Goal: Task Accomplishment & Management: Use online tool/utility

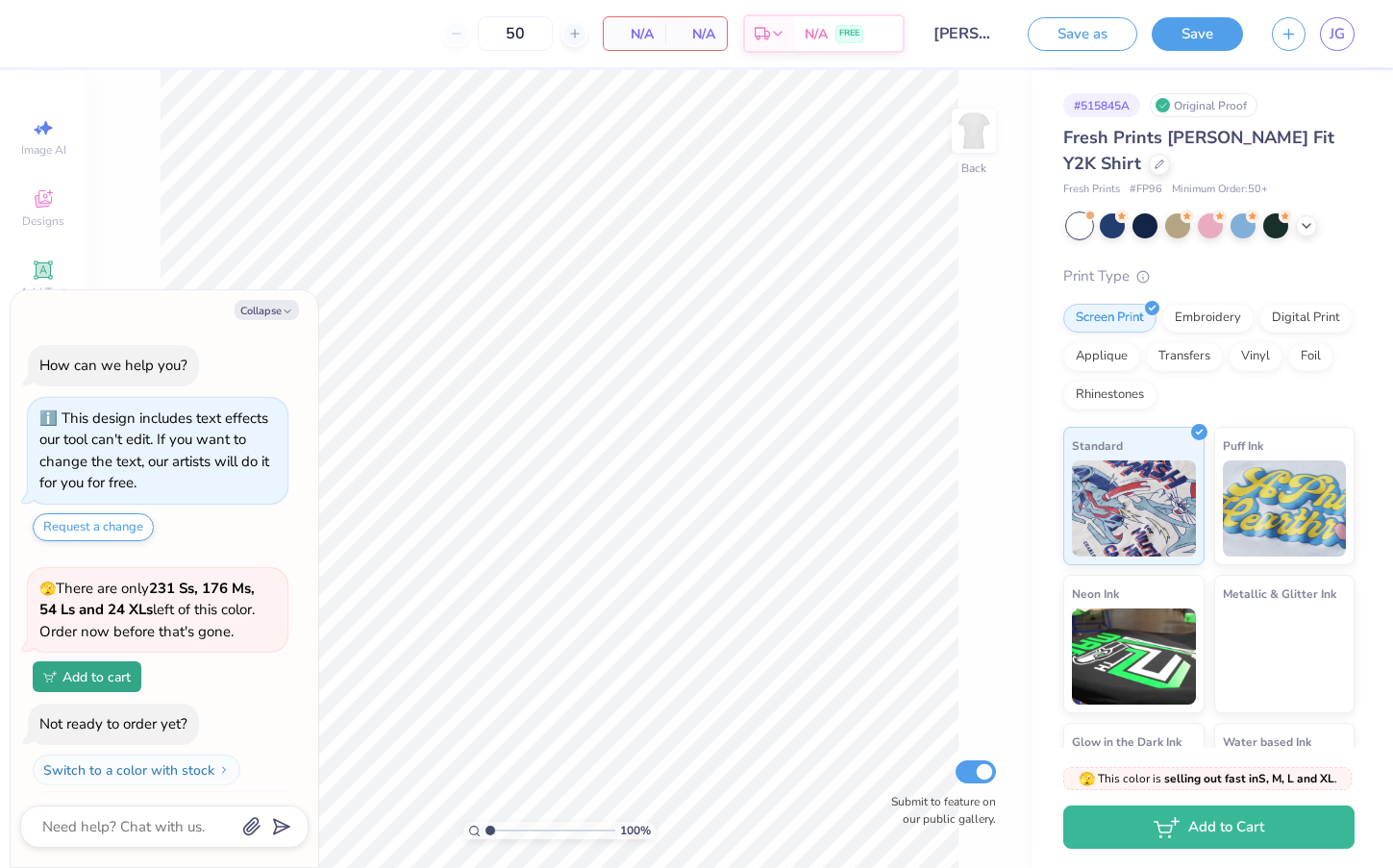
scroll to position [37, 0]
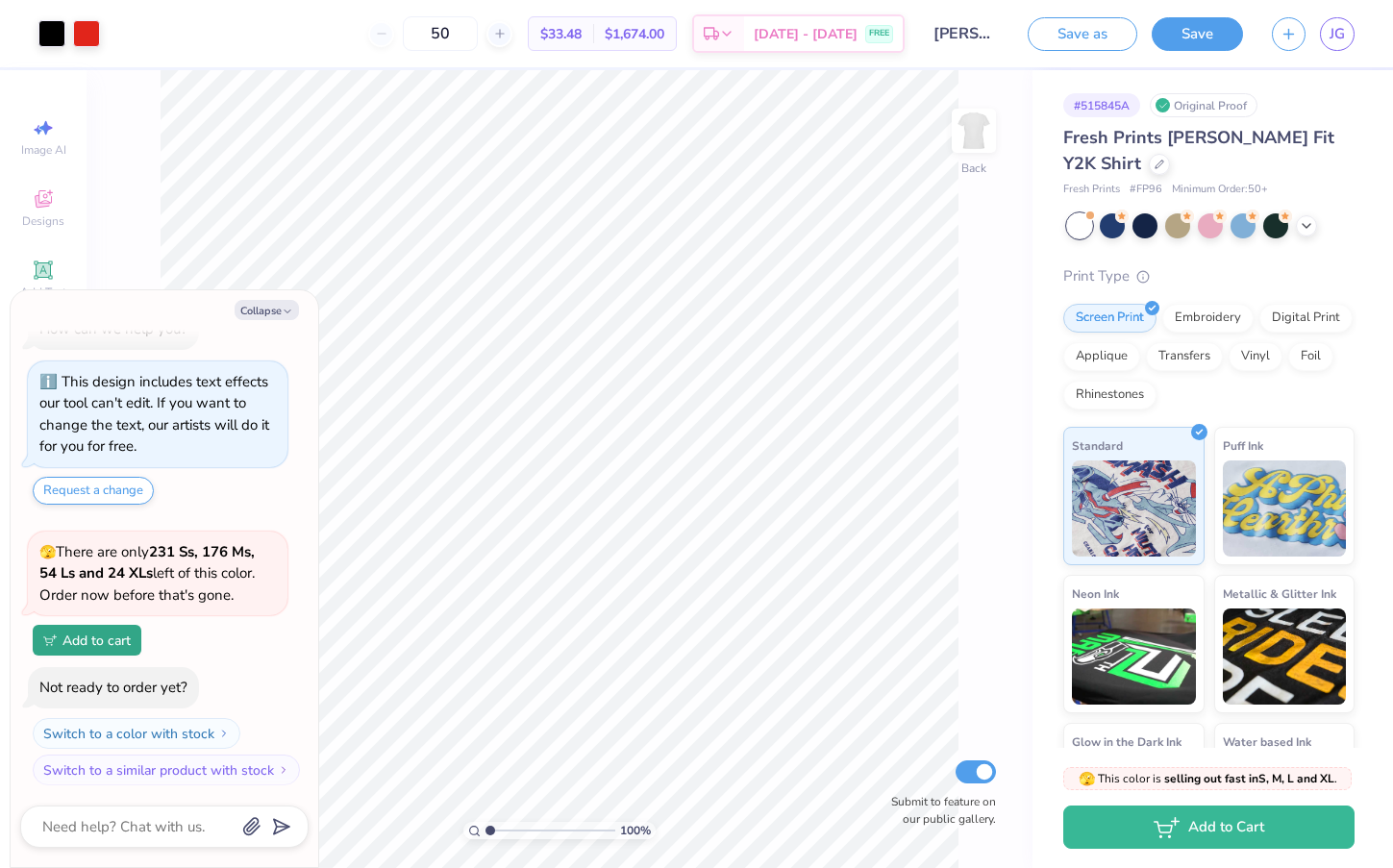
click at [117, 127] on div "100 % Back Submit to feature on our public gallery." at bounding box center [559, 469] width 946 height 798
click at [290, 309] on icon "button" at bounding box center [288, 311] width 12 height 12
type textarea "x"
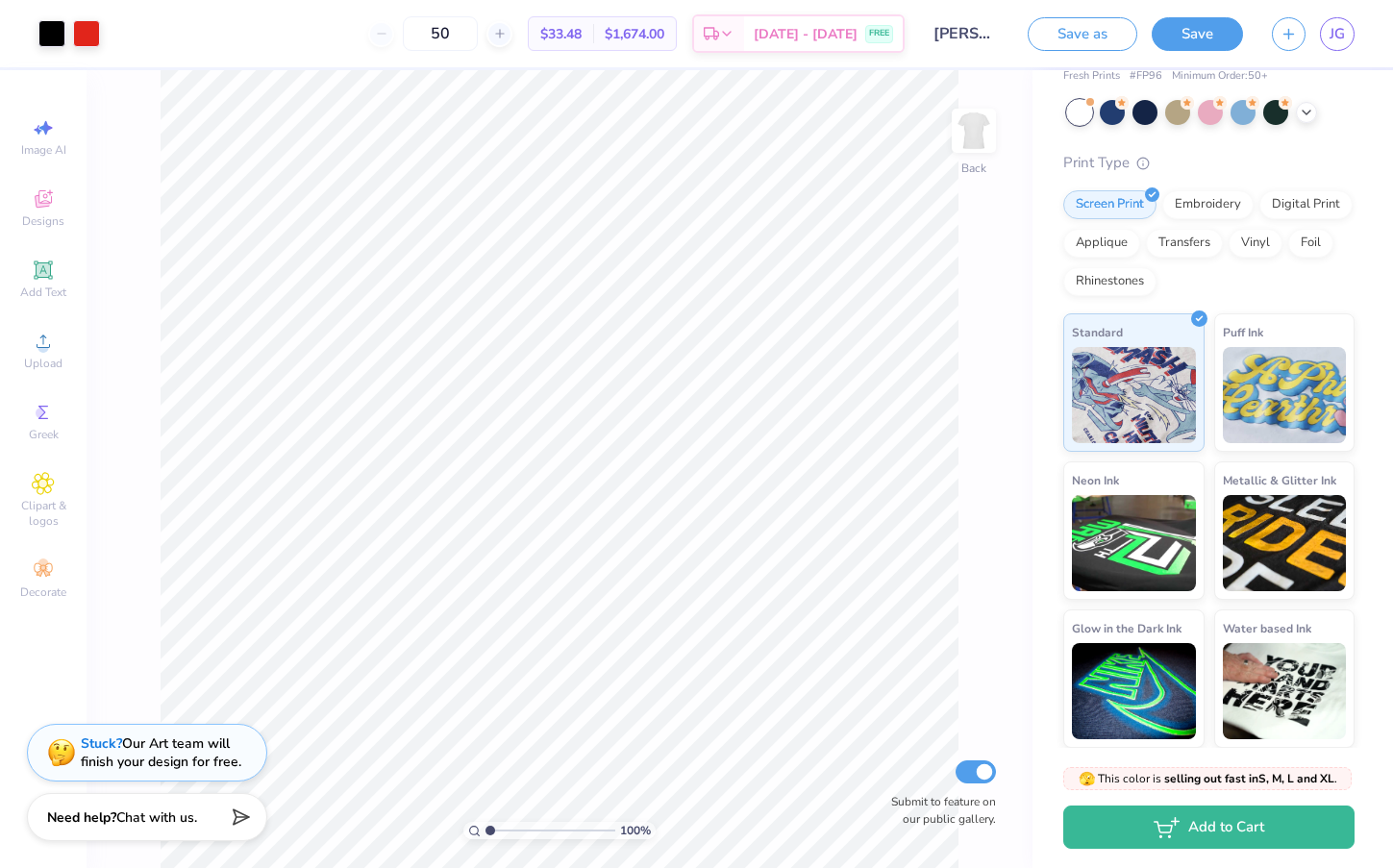
scroll to position [112, 0]
click at [406, 35] on div "50" at bounding box center [440, 34] width 144 height 35
click at [405, 35] on div "50" at bounding box center [440, 34] width 144 height 35
click at [451, 34] on input "50" at bounding box center [441, 34] width 75 height 35
click at [463, 35] on input "50" at bounding box center [441, 34] width 75 height 35
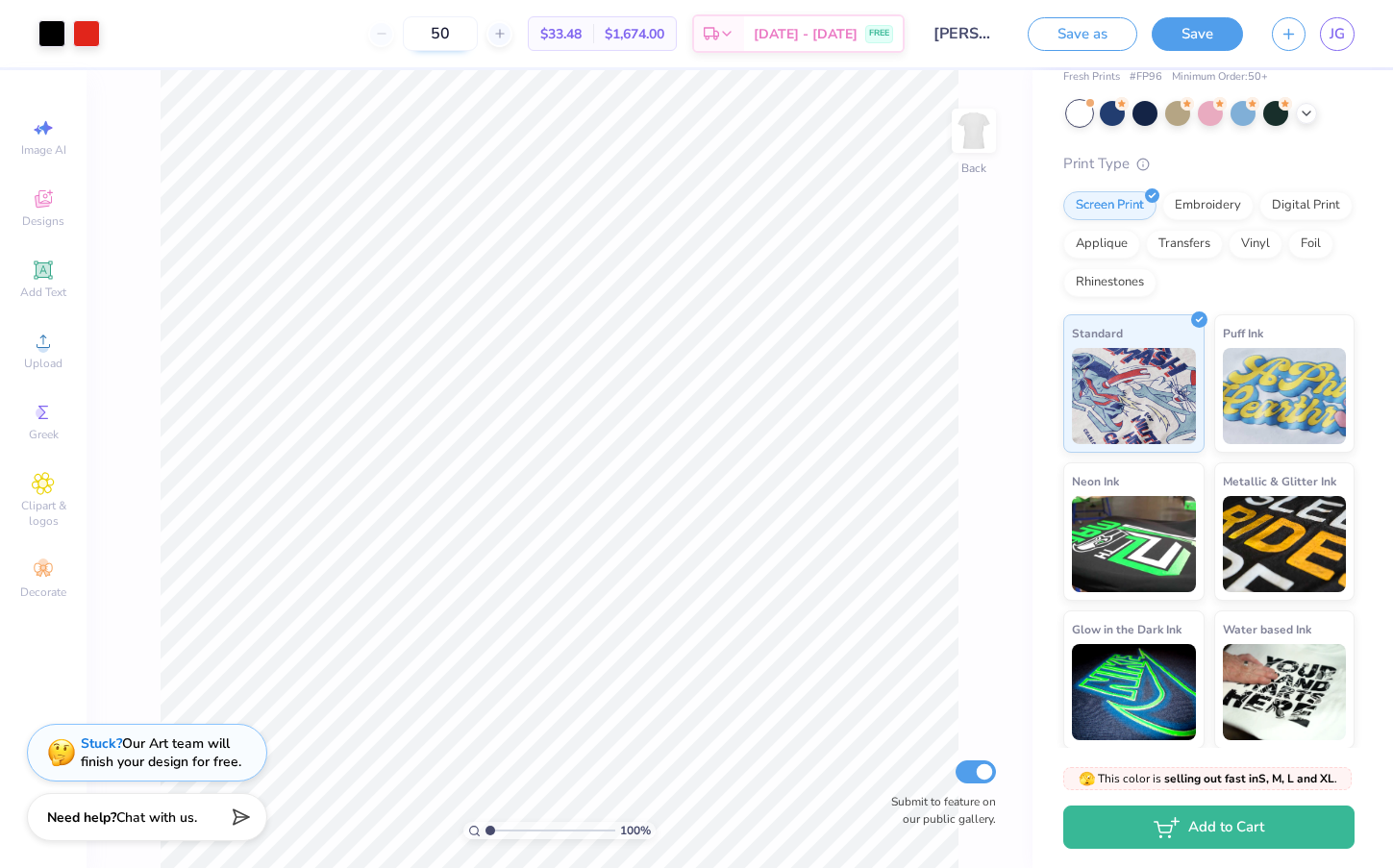
drag, startPoint x: 470, startPoint y: 36, endPoint x: 441, endPoint y: 35, distance: 29.0
click at [442, 36] on input "50" at bounding box center [441, 34] width 75 height 35
type input "50"
click at [359, 43] on div "50 $33.48 Per Item $1,674.00 Total Est. Delivery [DATE] - [DATE] FREE" at bounding box center [509, 34] width 790 height 68
click at [1099, 30] on button "Save as" at bounding box center [1082, 31] width 109 height 34
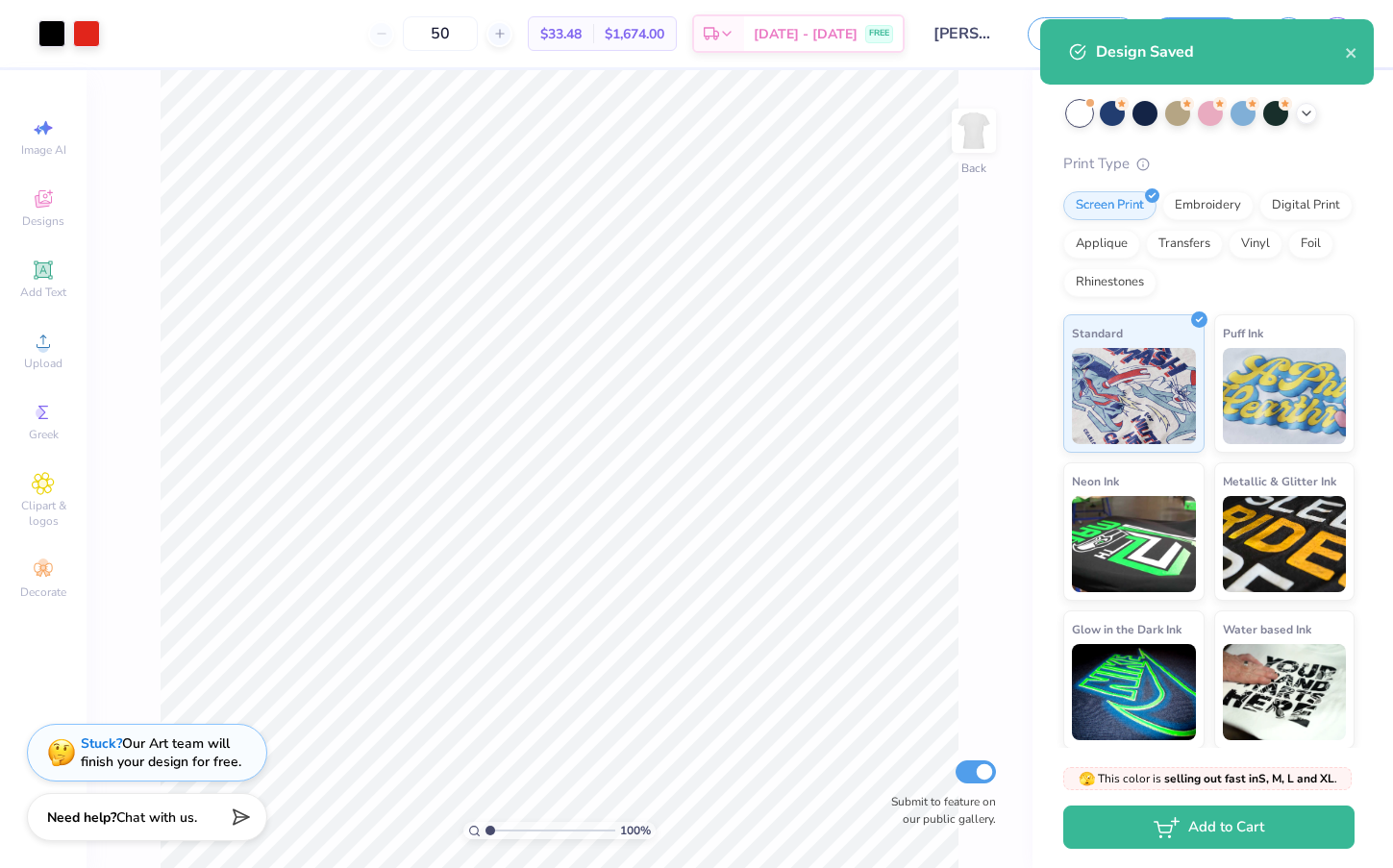
click at [1287, 36] on div "Design Saved" at bounding box center [1207, 52] width 333 height 66
click at [1355, 54] on icon "close" at bounding box center [1351, 53] width 14 height 15
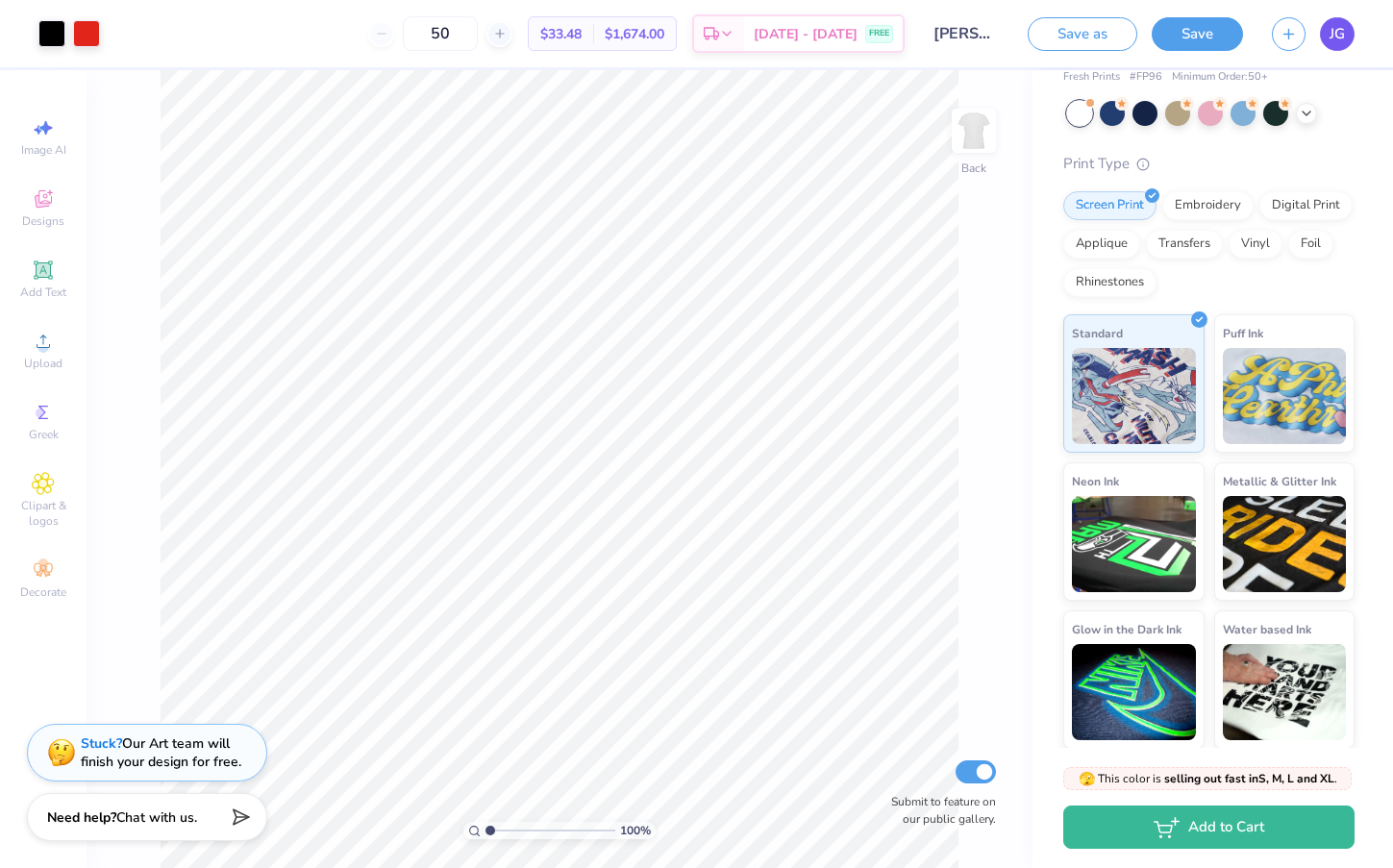
click at [1342, 42] on span "JG" at bounding box center [1337, 34] width 15 height 22
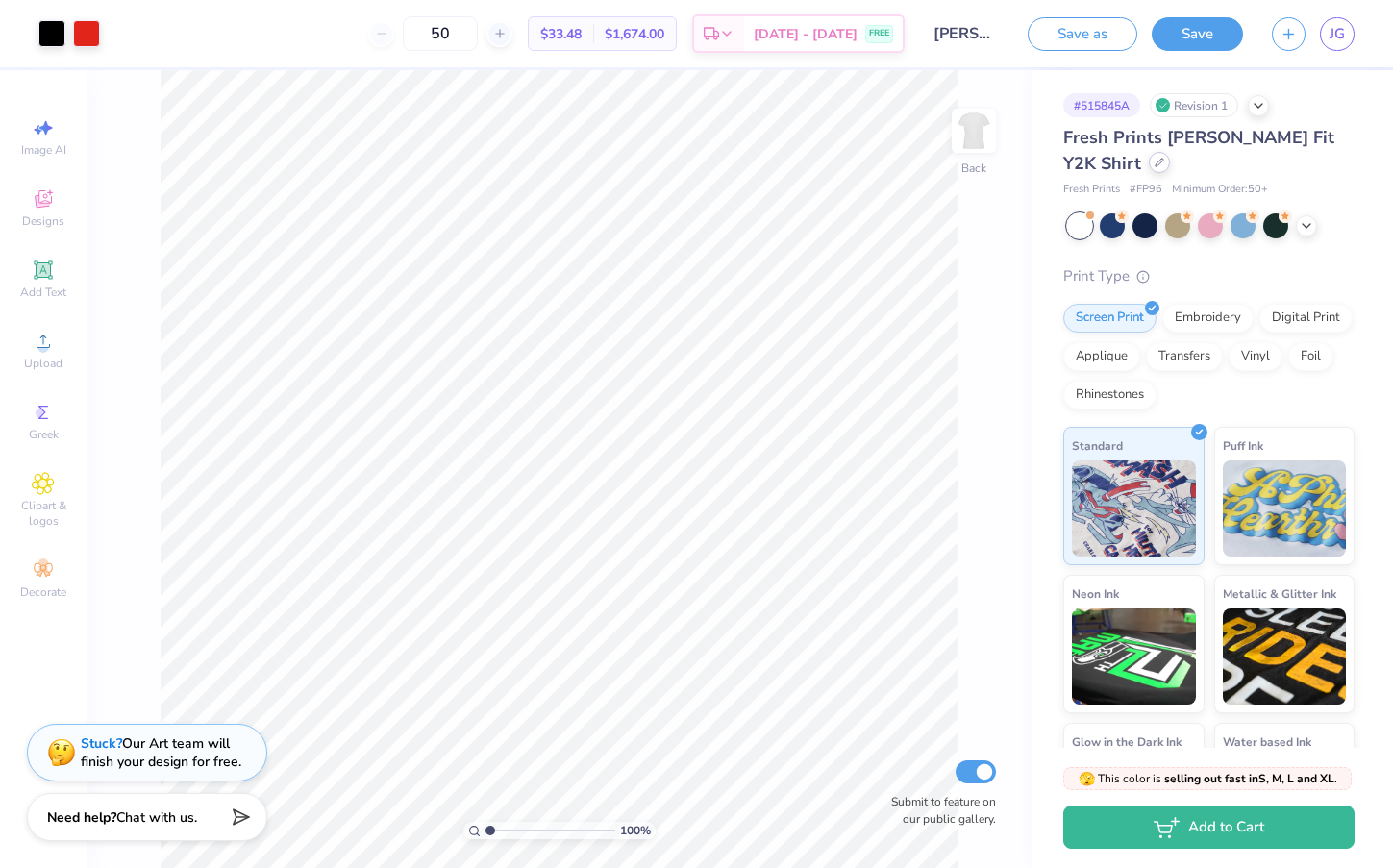
click at [1154, 165] on icon at bounding box center [1159, 162] width 10 height 10
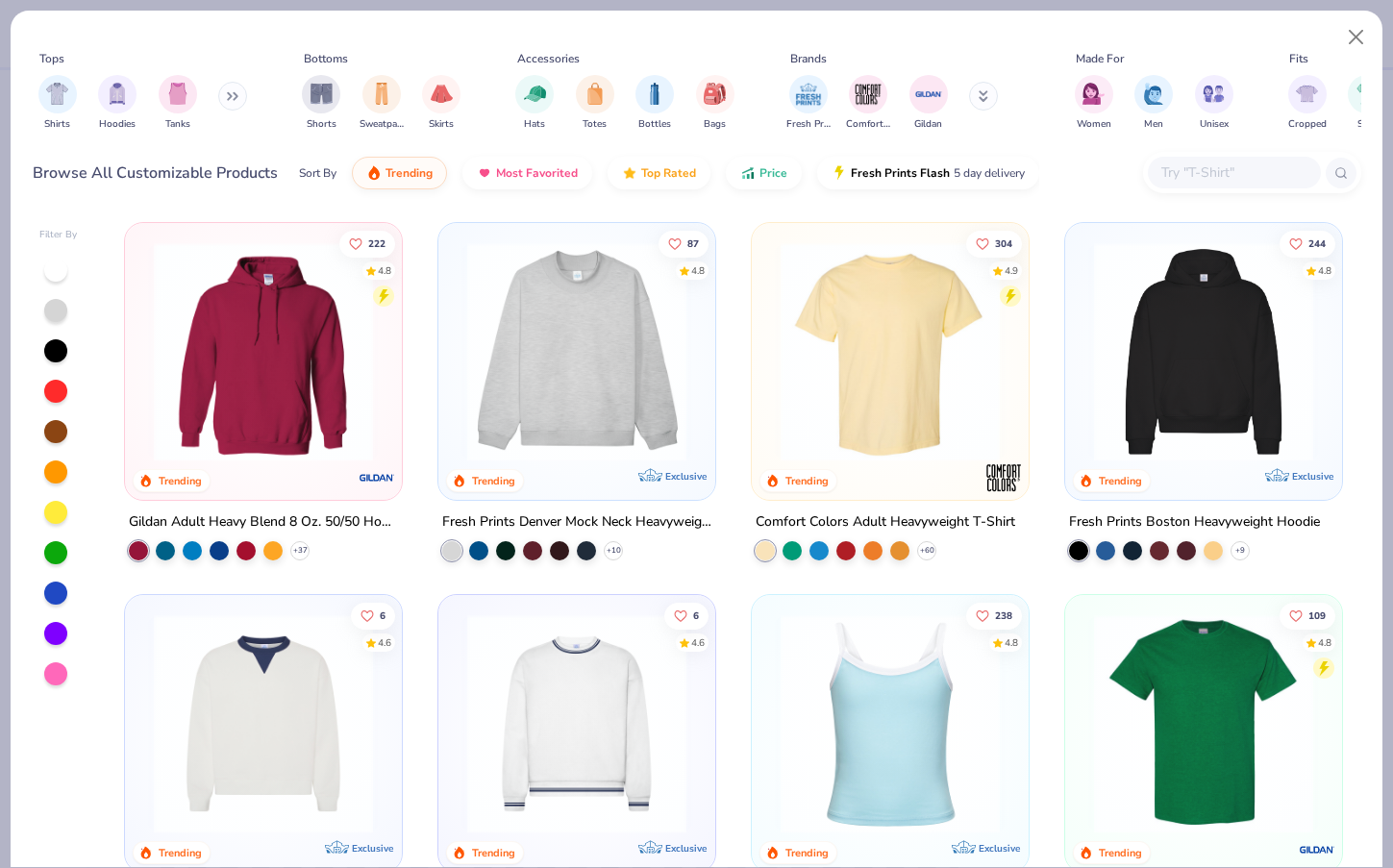
click at [231, 96] on button at bounding box center [233, 97] width 29 height 29
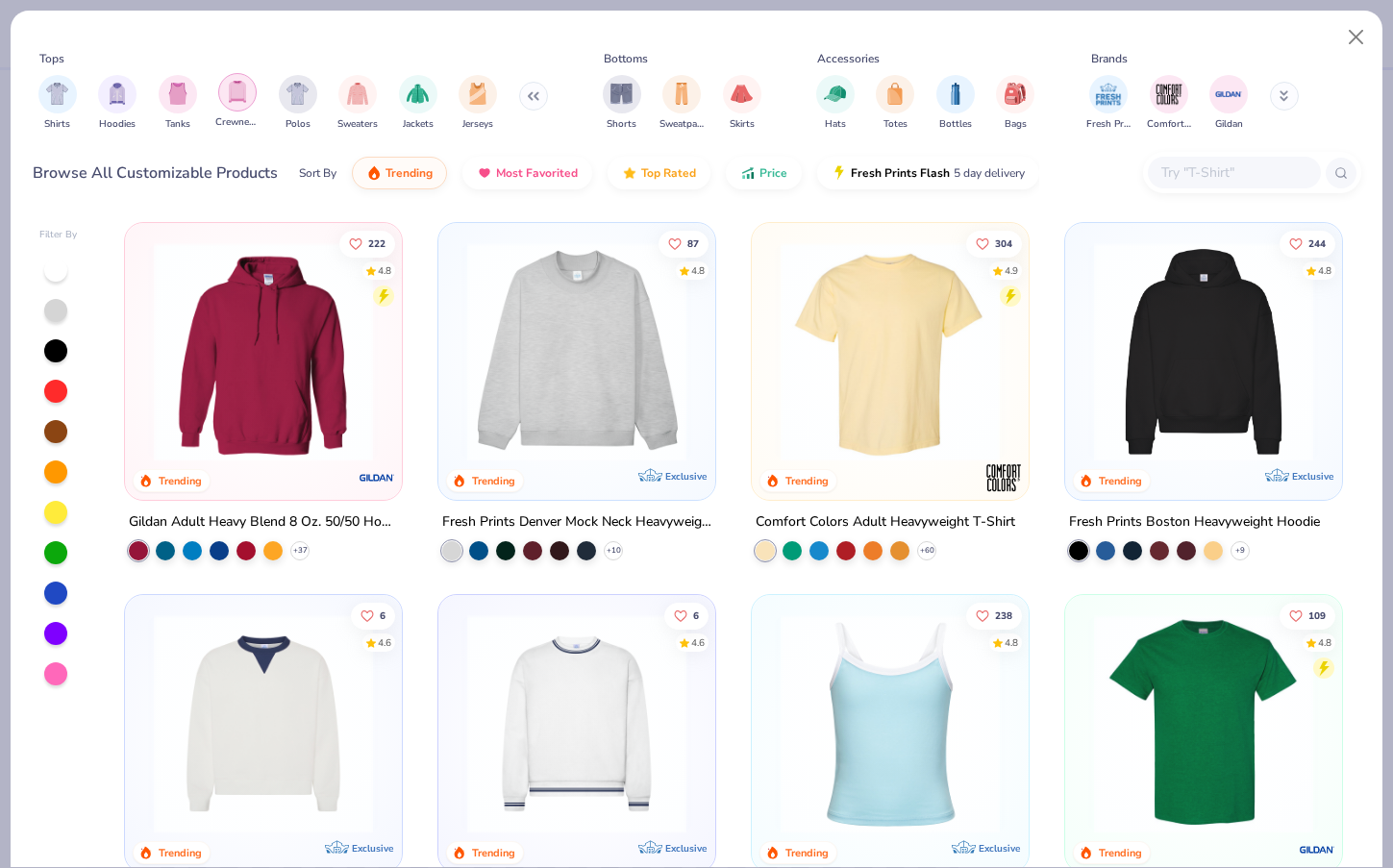
click at [230, 94] on img "filter for Crewnecks" at bounding box center [238, 92] width 21 height 22
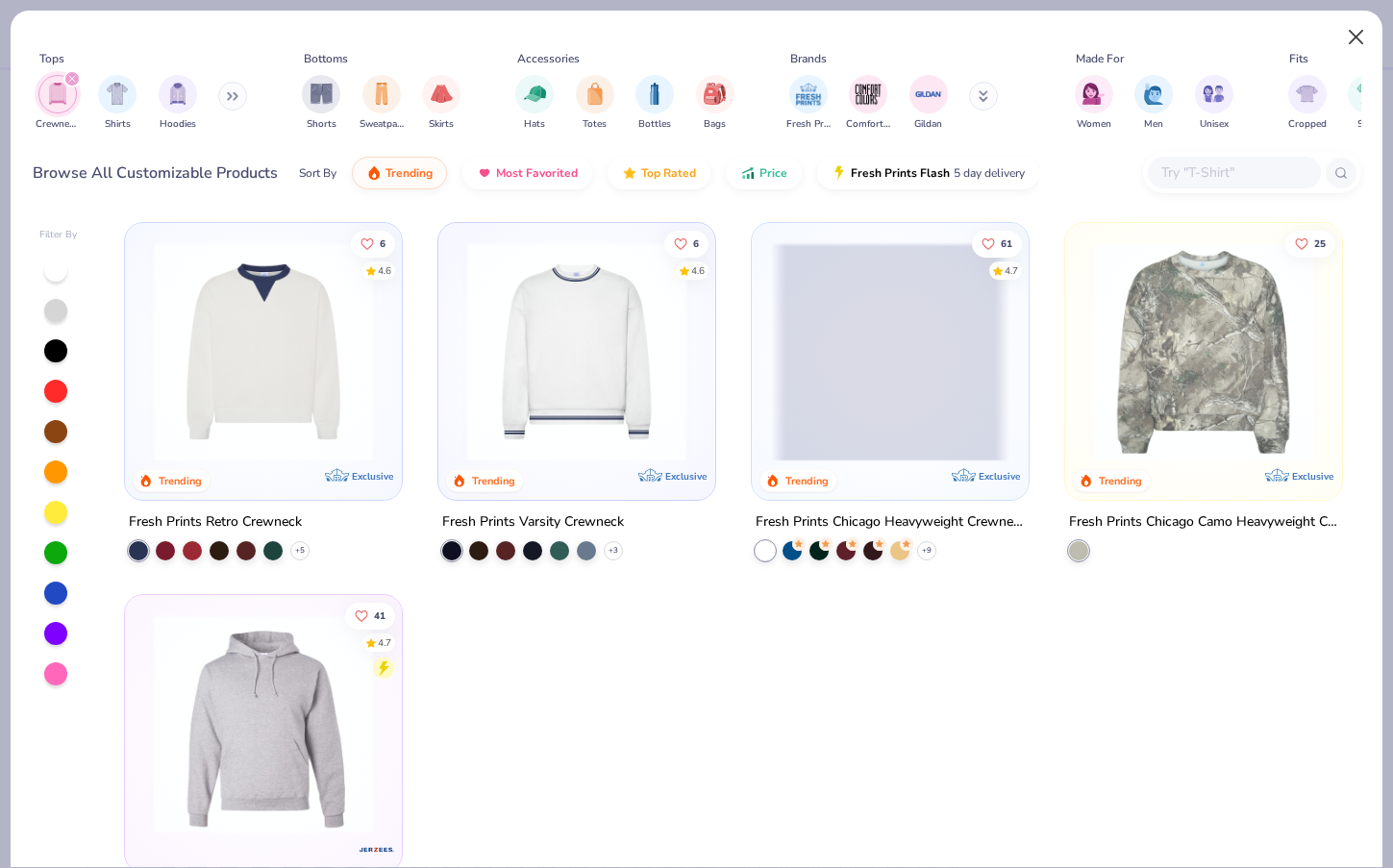
click at [1344, 30] on button "Close" at bounding box center [1356, 38] width 37 height 37
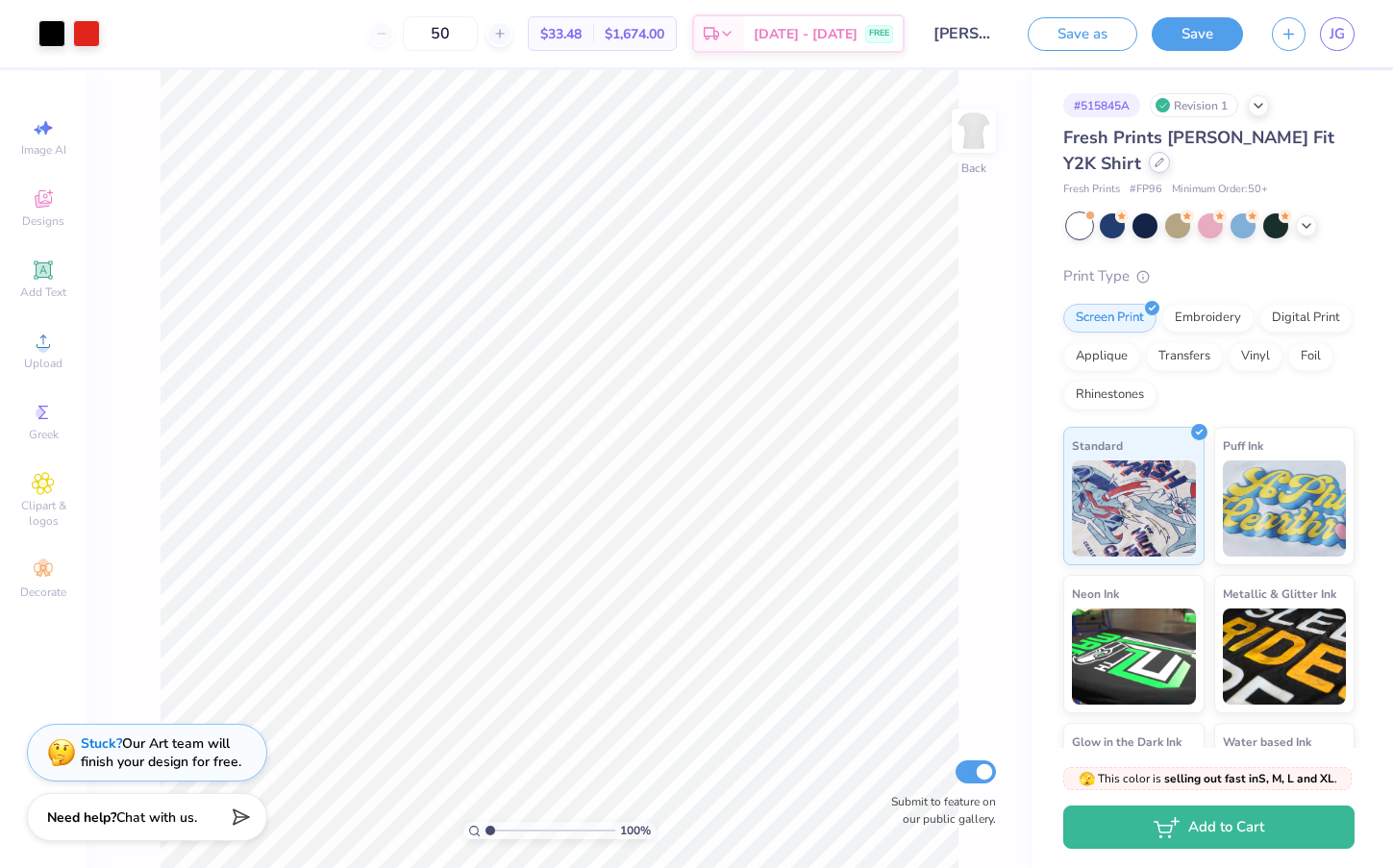
click at [1154, 166] on icon at bounding box center [1159, 162] width 10 height 10
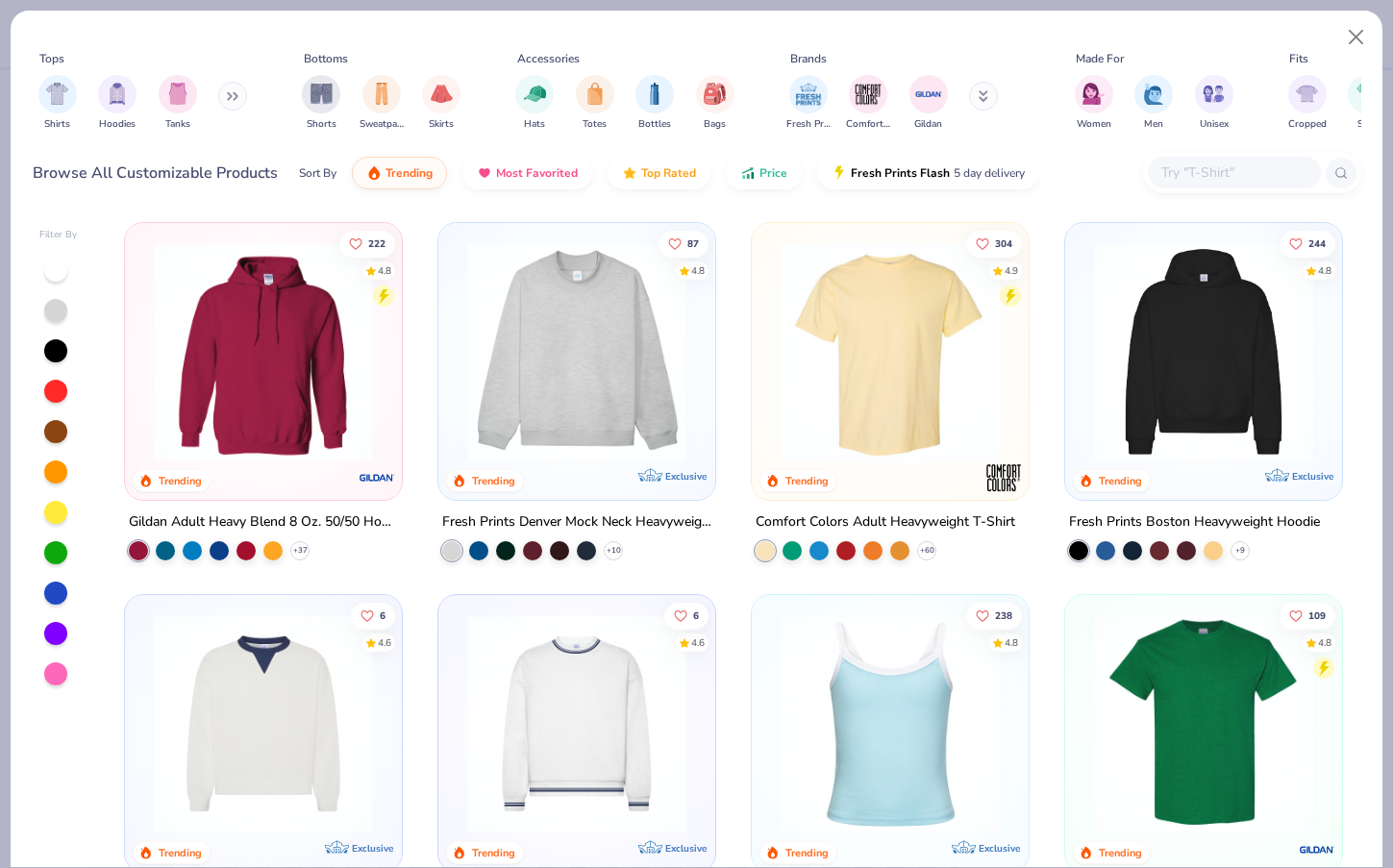
click at [231, 99] on icon at bounding box center [229, 97] width 3 height 7
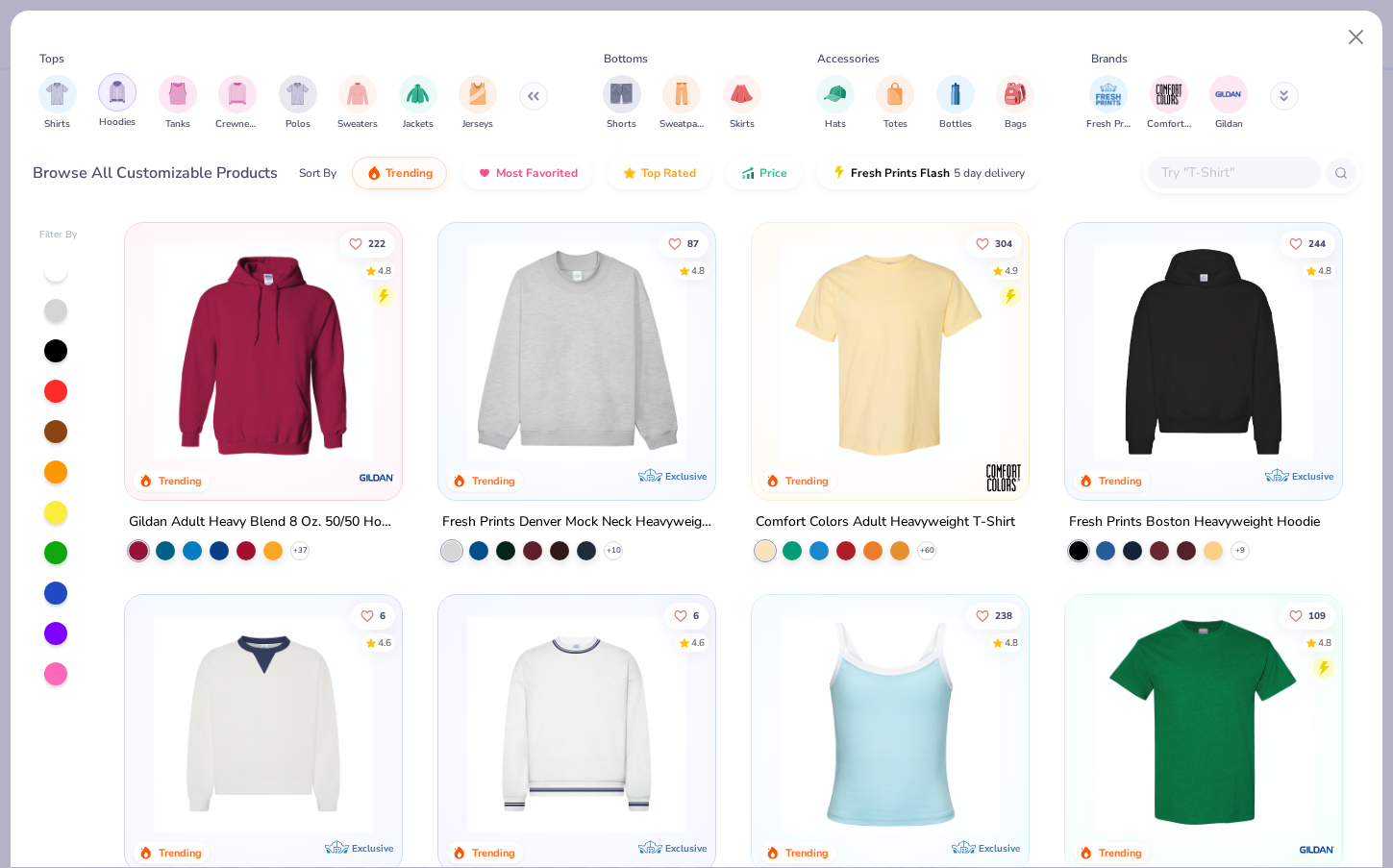
click at [118, 97] on img "filter for Hoodies" at bounding box center [117, 92] width 21 height 22
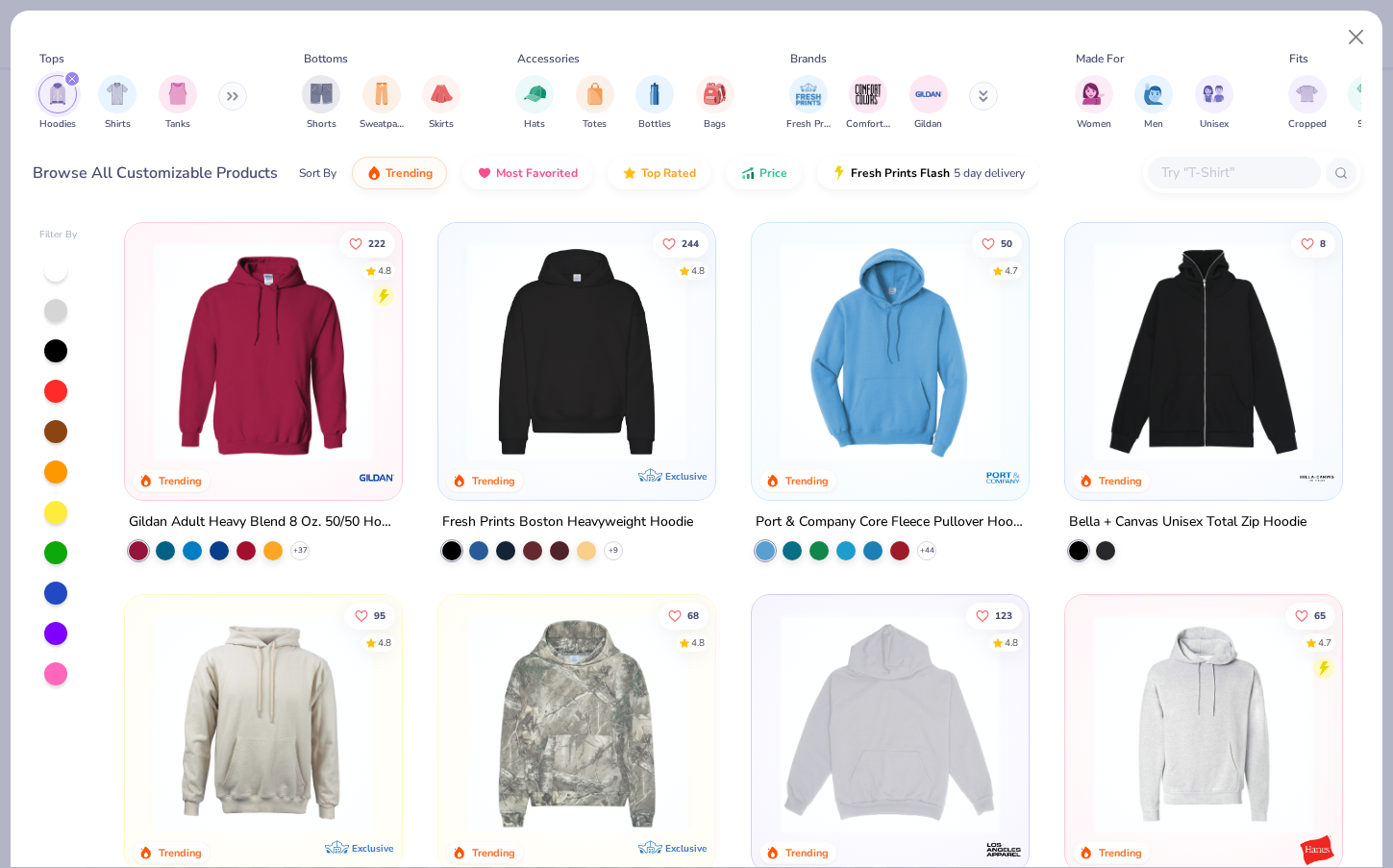
click at [221, 89] on div "Hoodies Shirts Tanks" at bounding box center [143, 103] width 221 height 71
click at [229, 100] on button at bounding box center [233, 97] width 29 height 29
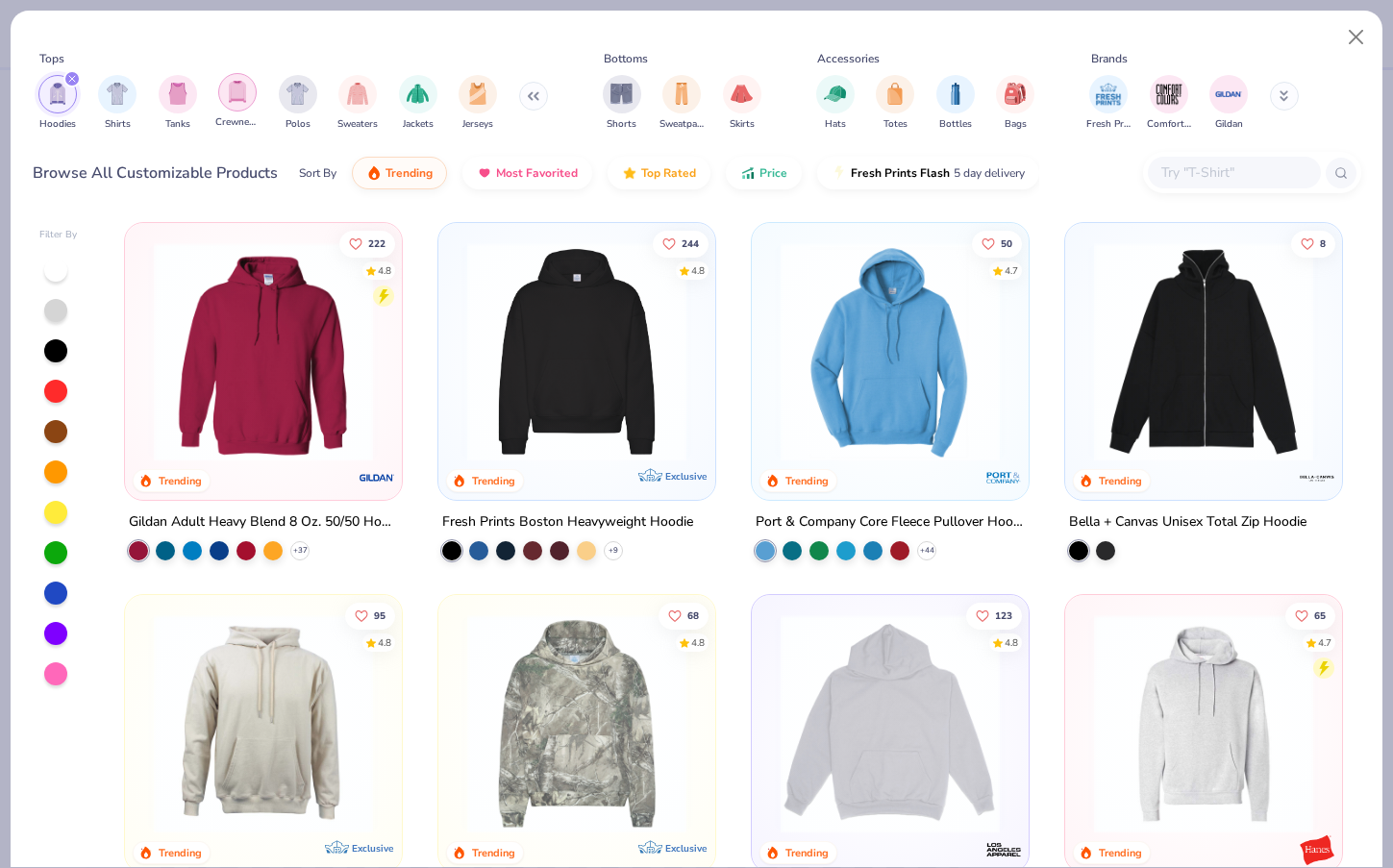
click at [229, 102] on img "filter for Crewnecks" at bounding box center [238, 92] width 21 height 22
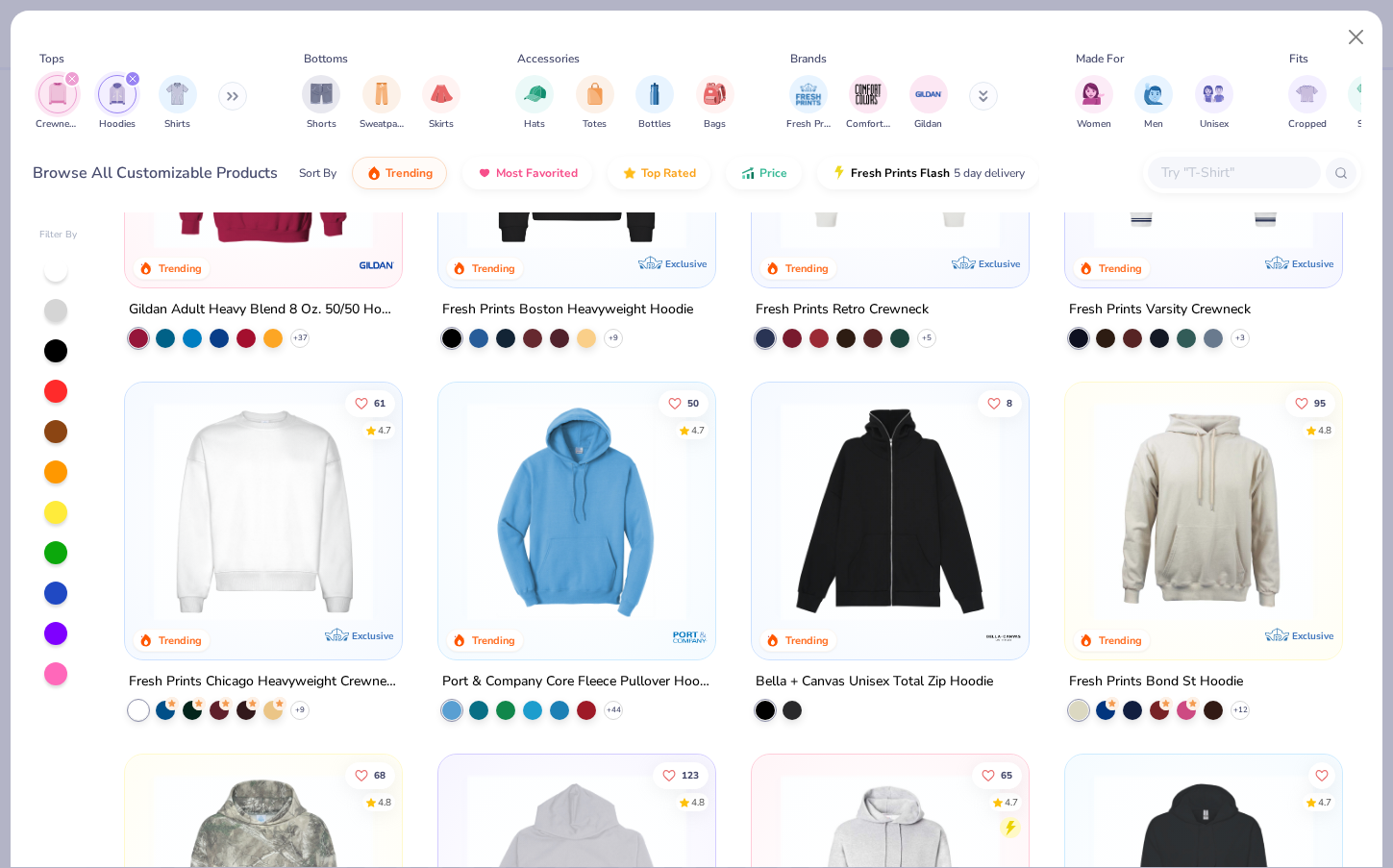
scroll to position [211, 0]
click at [295, 467] on img at bounding box center [263, 512] width 239 height 219
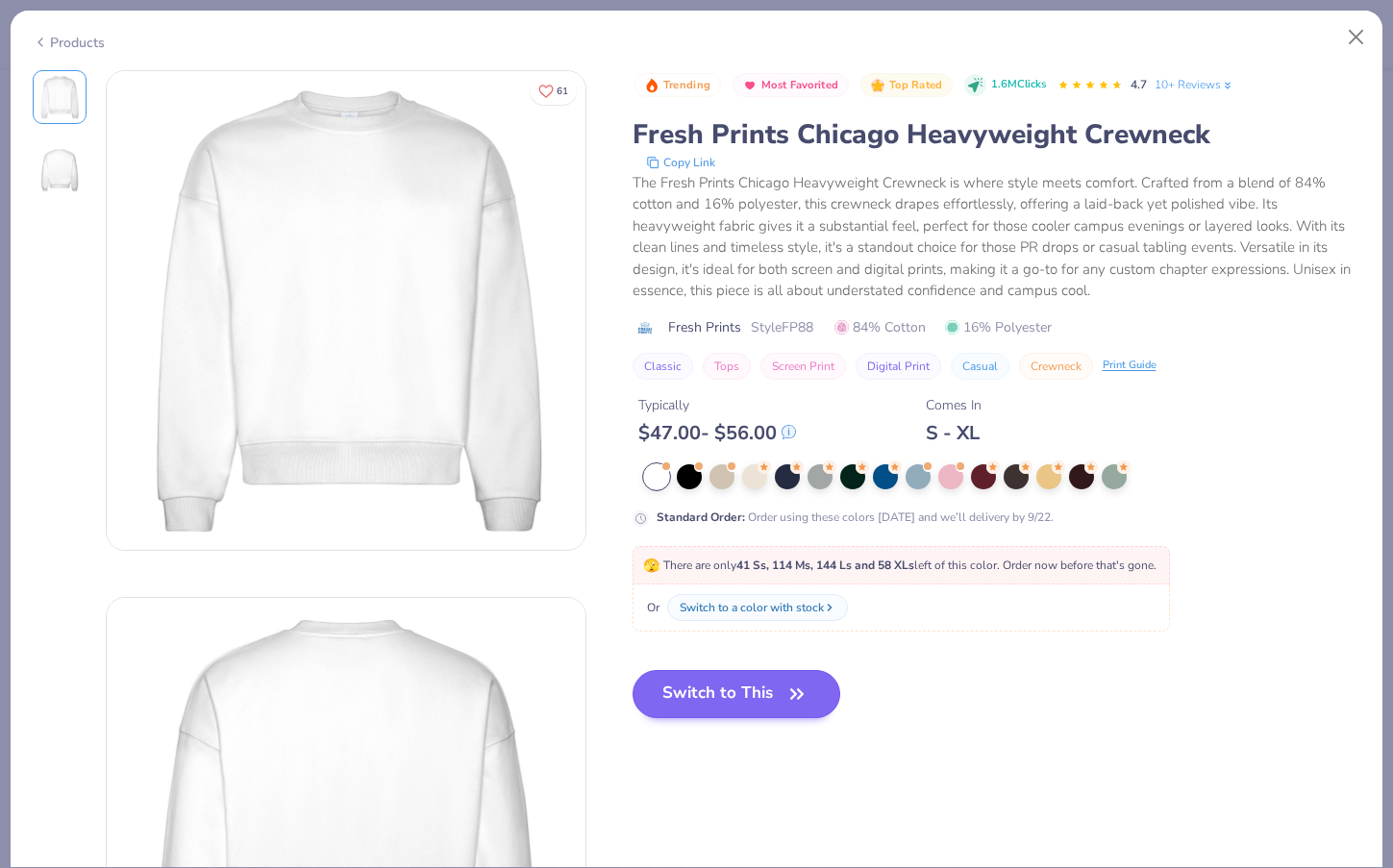
click at [698, 709] on button "Switch to This" at bounding box center [737, 694] width 209 height 48
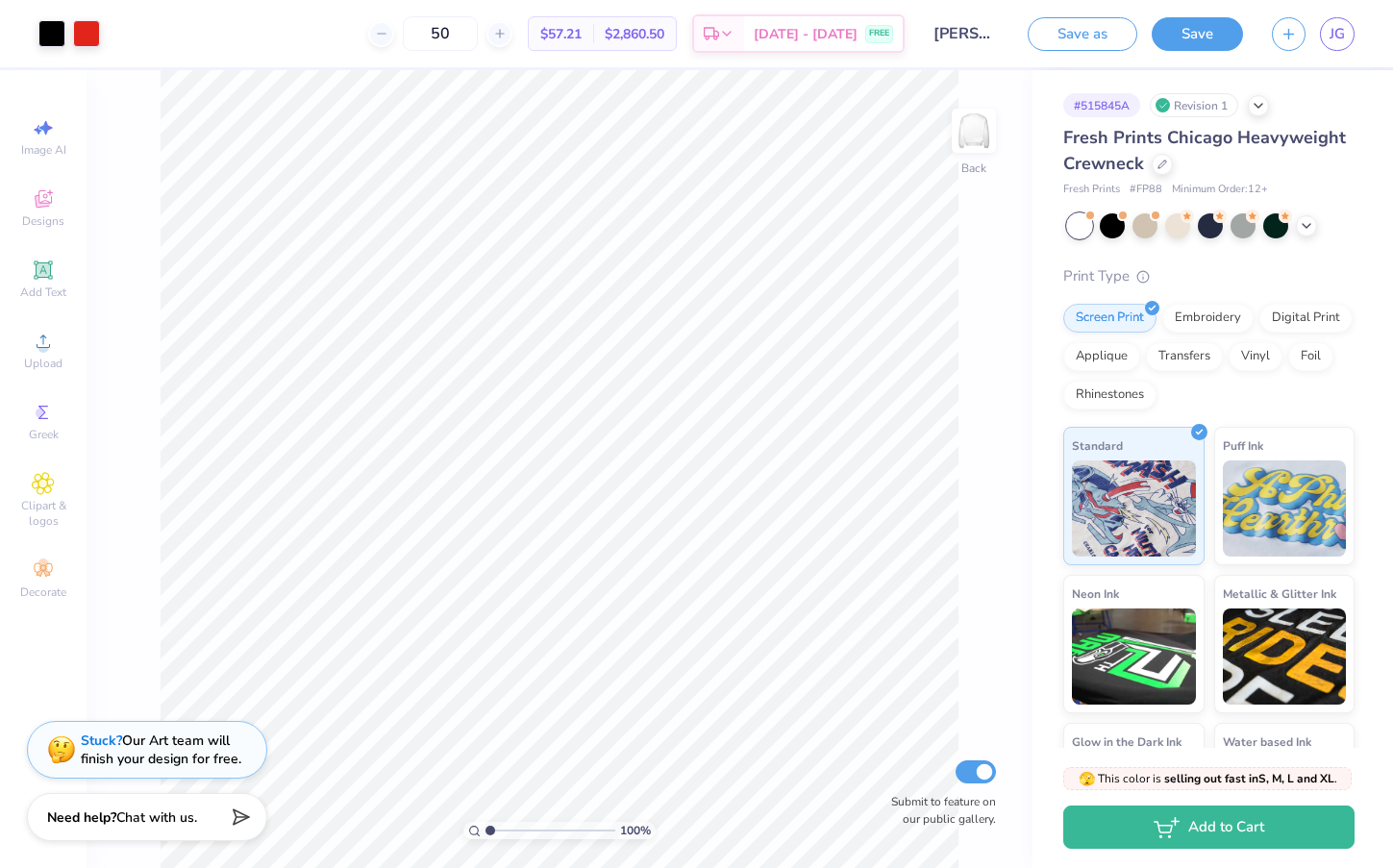
click at [186, 756] on div "Stuck? Our Art team will finish your design for free." at bounding box center [161, 749] width 160 height 37
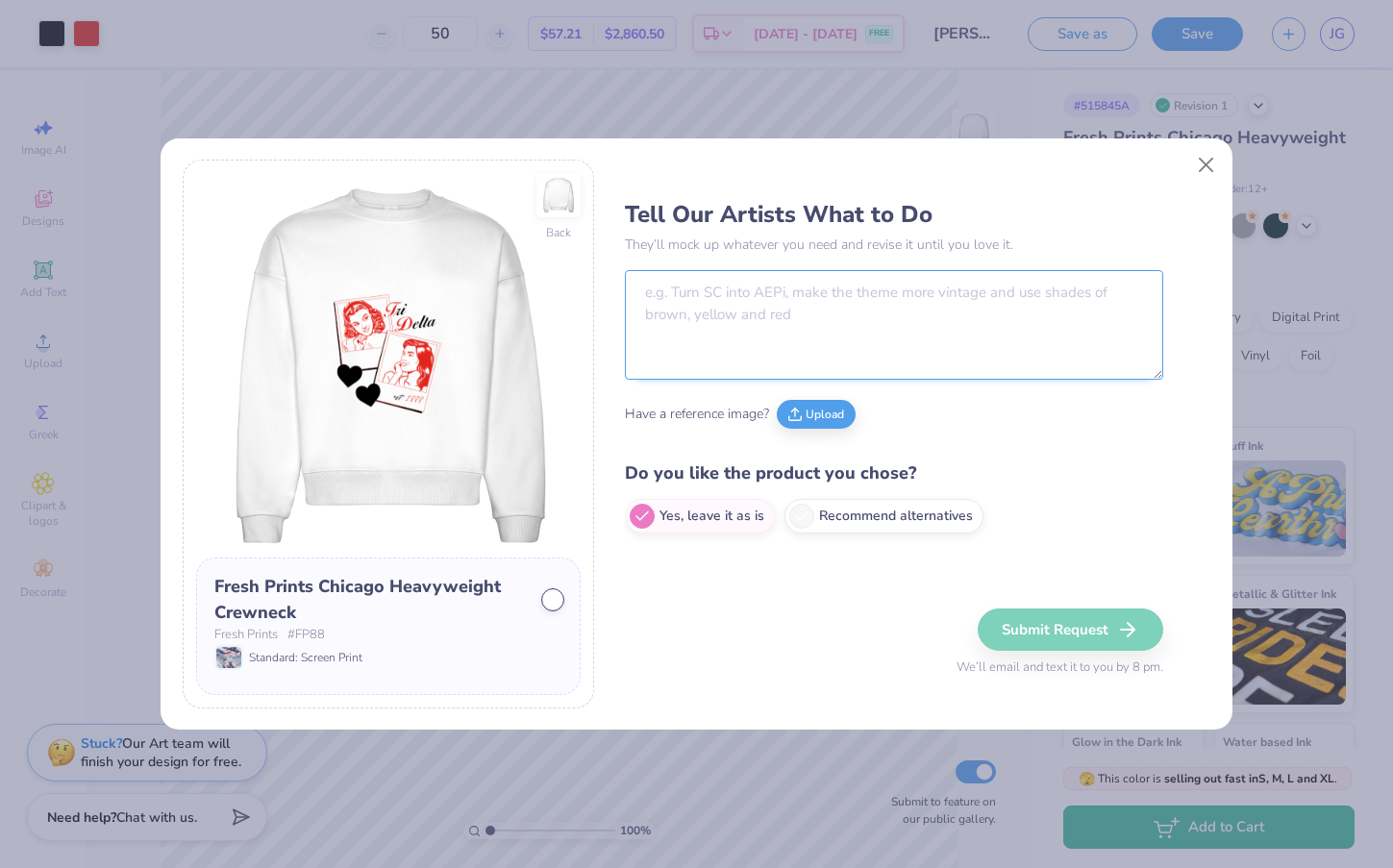
click at [856, 328] on textarea at bounding box center [894, 324] width 538 height 109
type textarea "can you make the design all black"
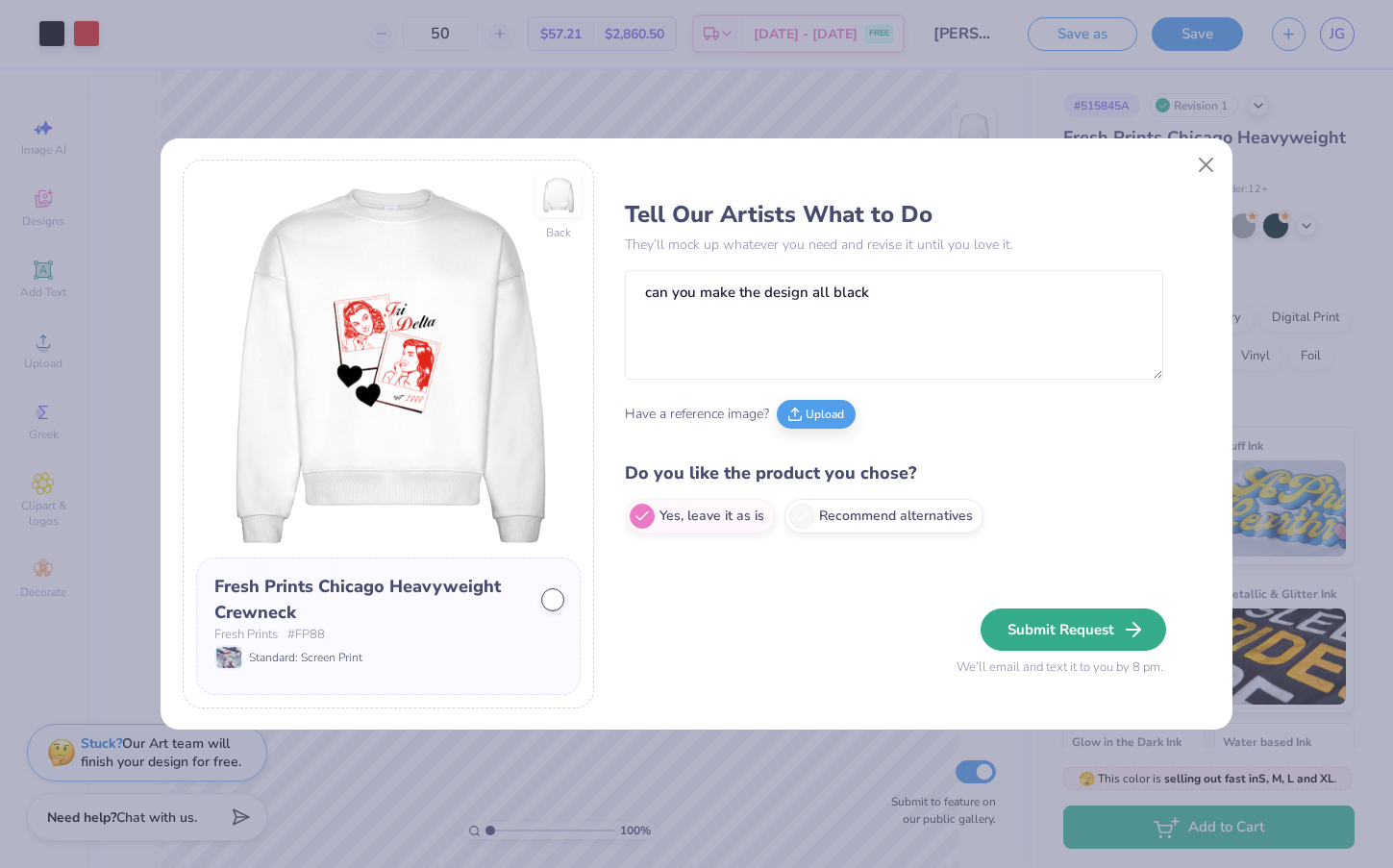
click at [1072, 630] on button "Submit Request" at bounding box center [1073, 630] width 185 height 42
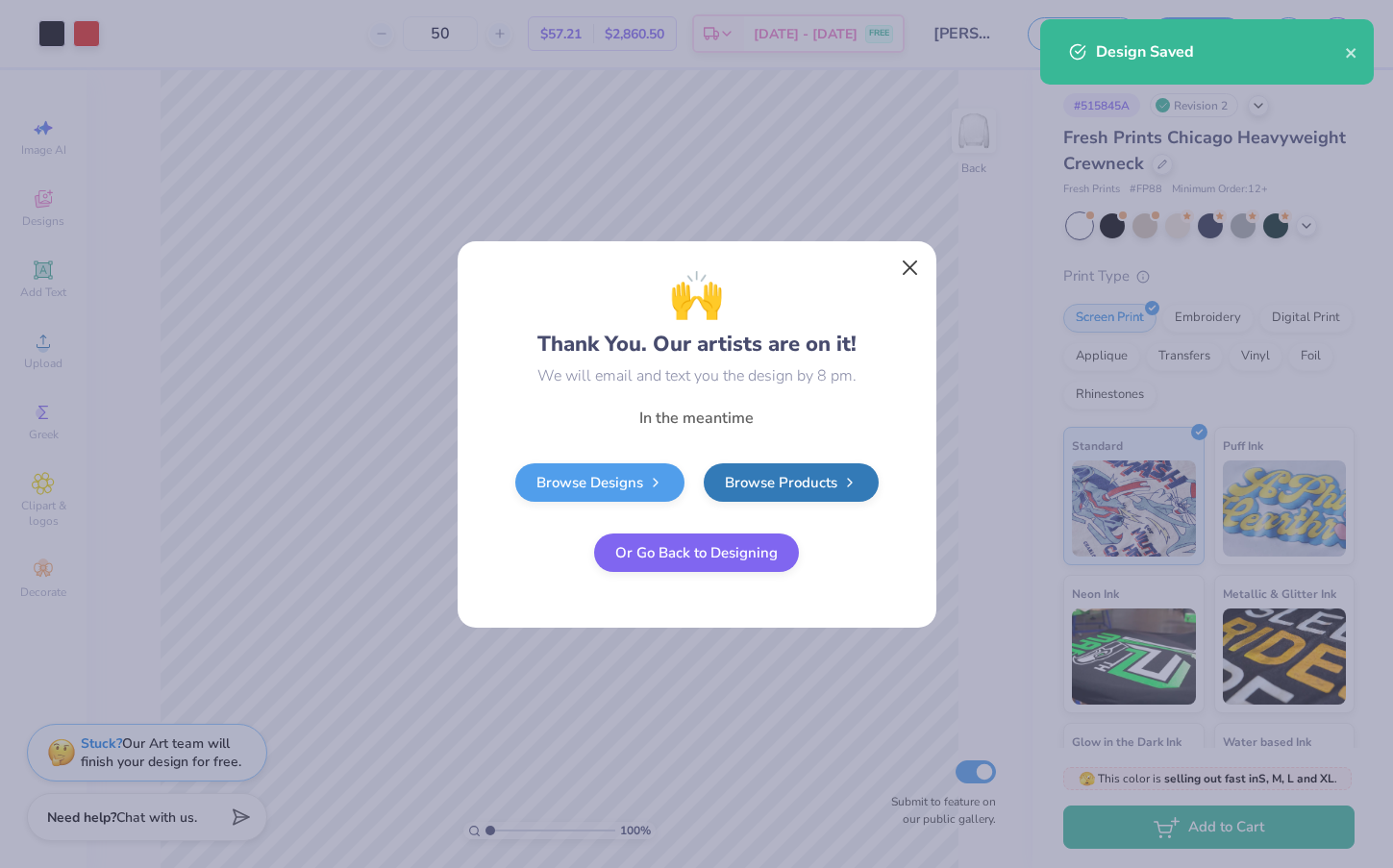
click at [911, 263] on button "Close" at bounding box center [910, 267] width 37 height 37
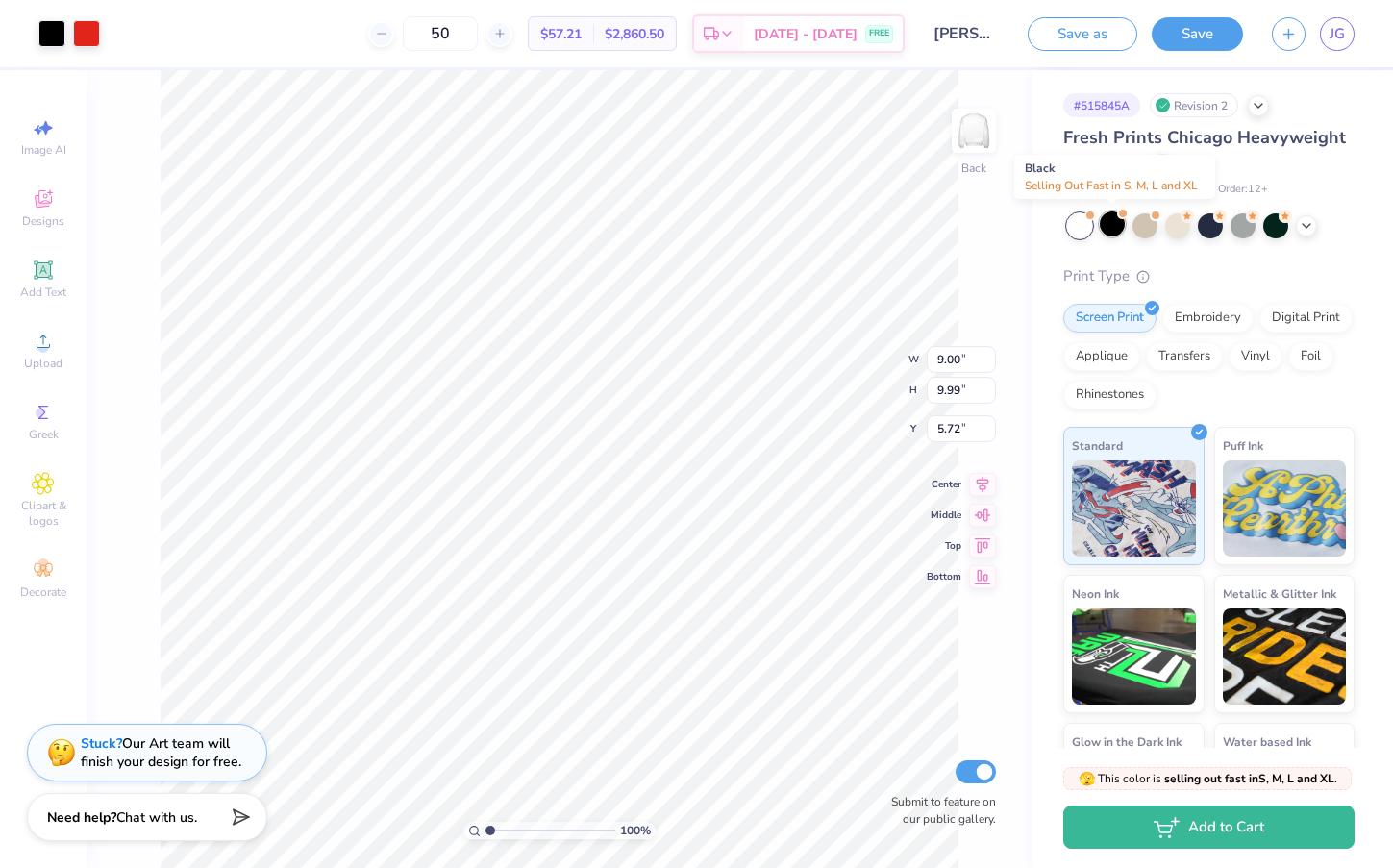
click at [1113, 230] on div at bounding box center [1113, 224] width 25 height 25
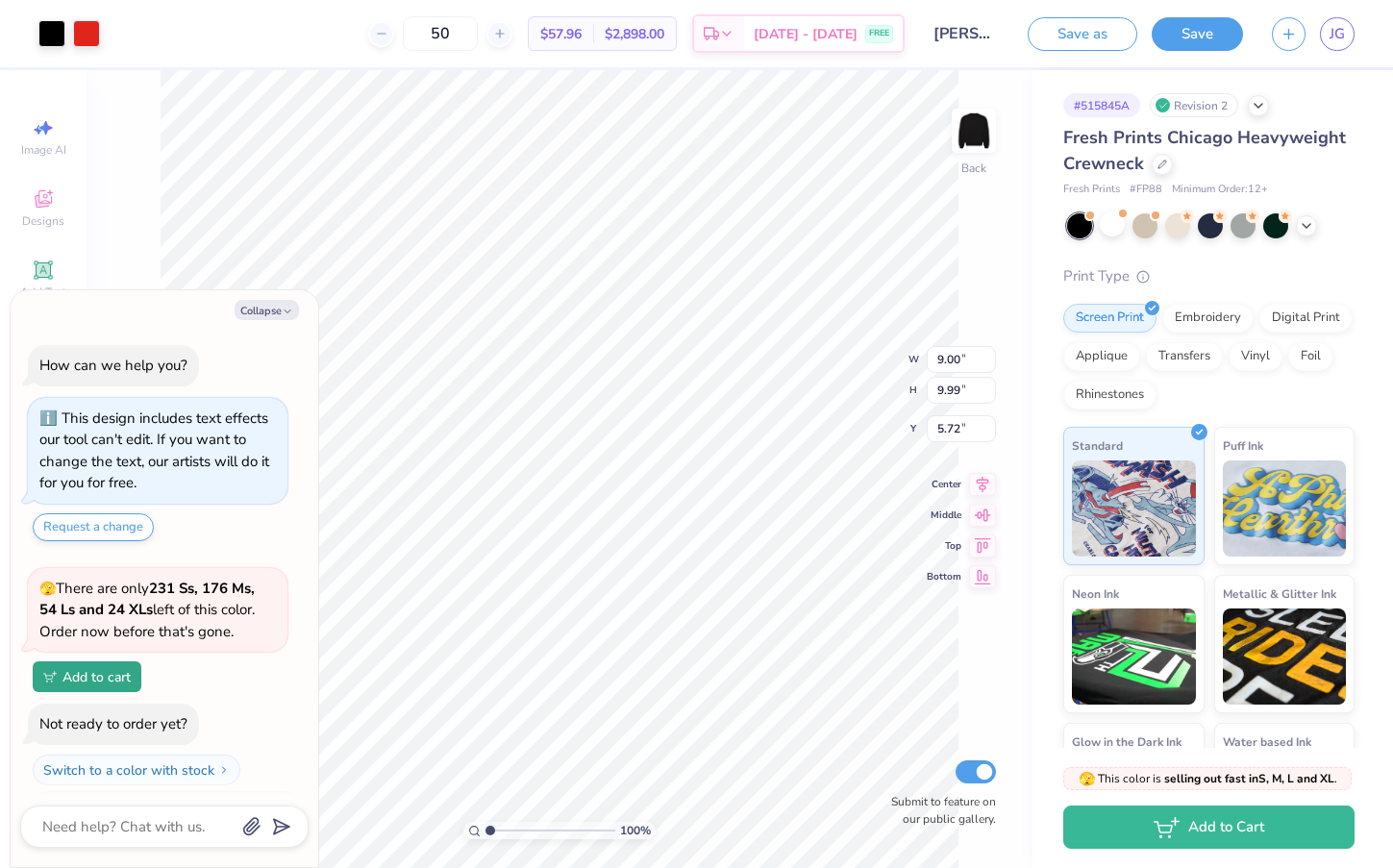
scroll to position [279, 0]
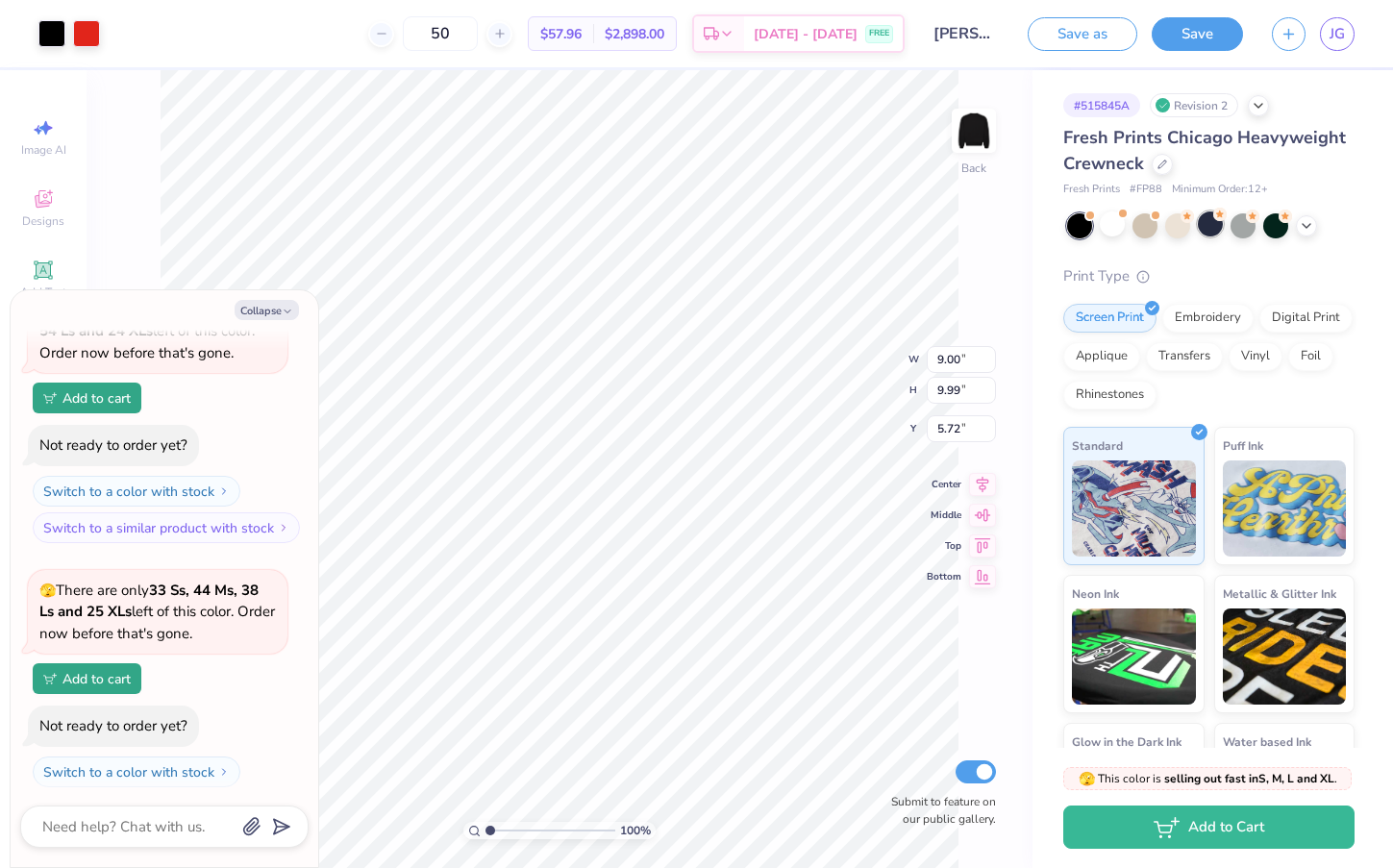
click at [1201, 228] on div at bounding box center [1210, 224] width 25 height 25
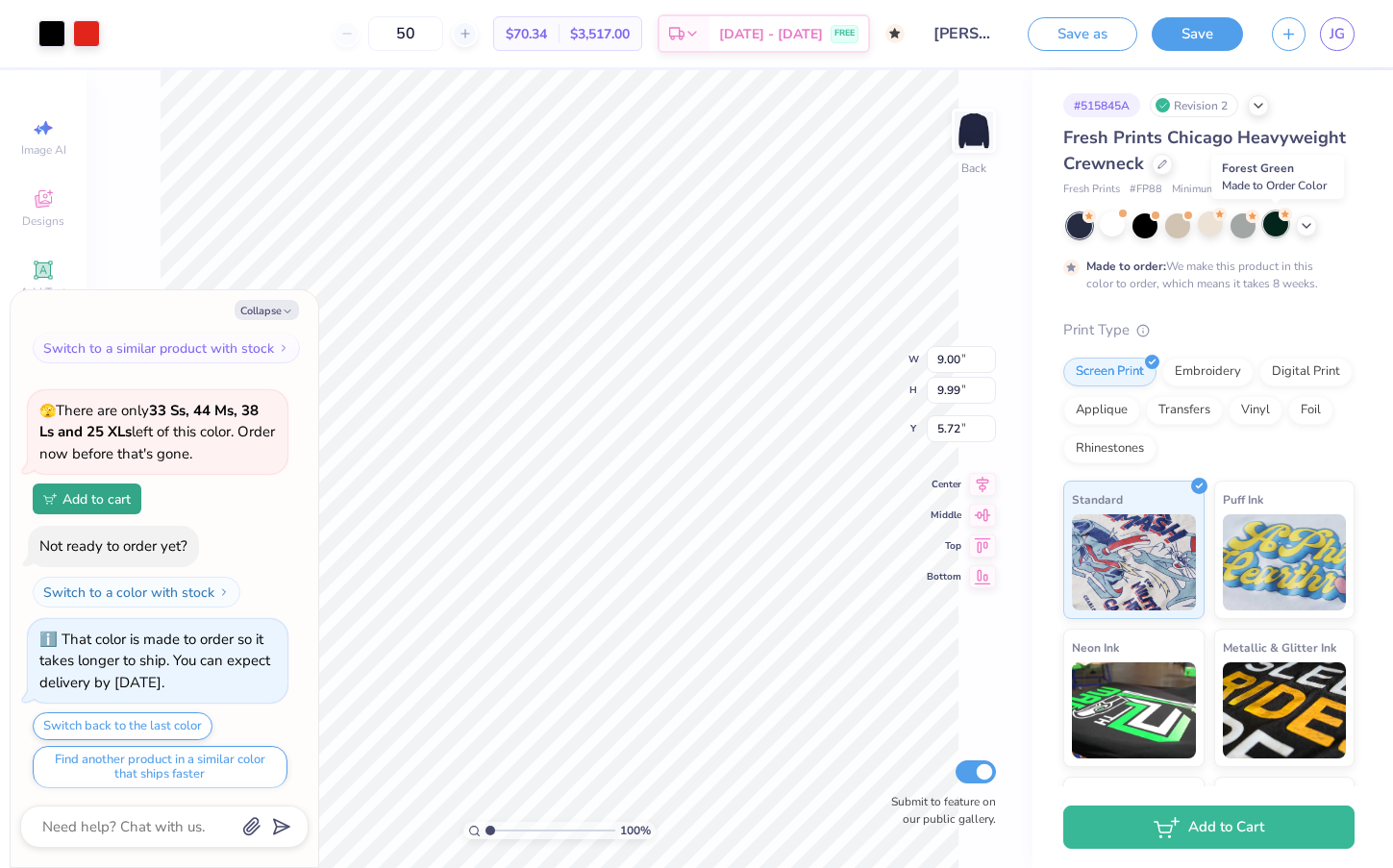
click at [1275, 232] on div at bounding box center [1276, 224] width 25 height 25
click at [1114, 218] on div at bounding box center [1113, 224] width 25 height 25
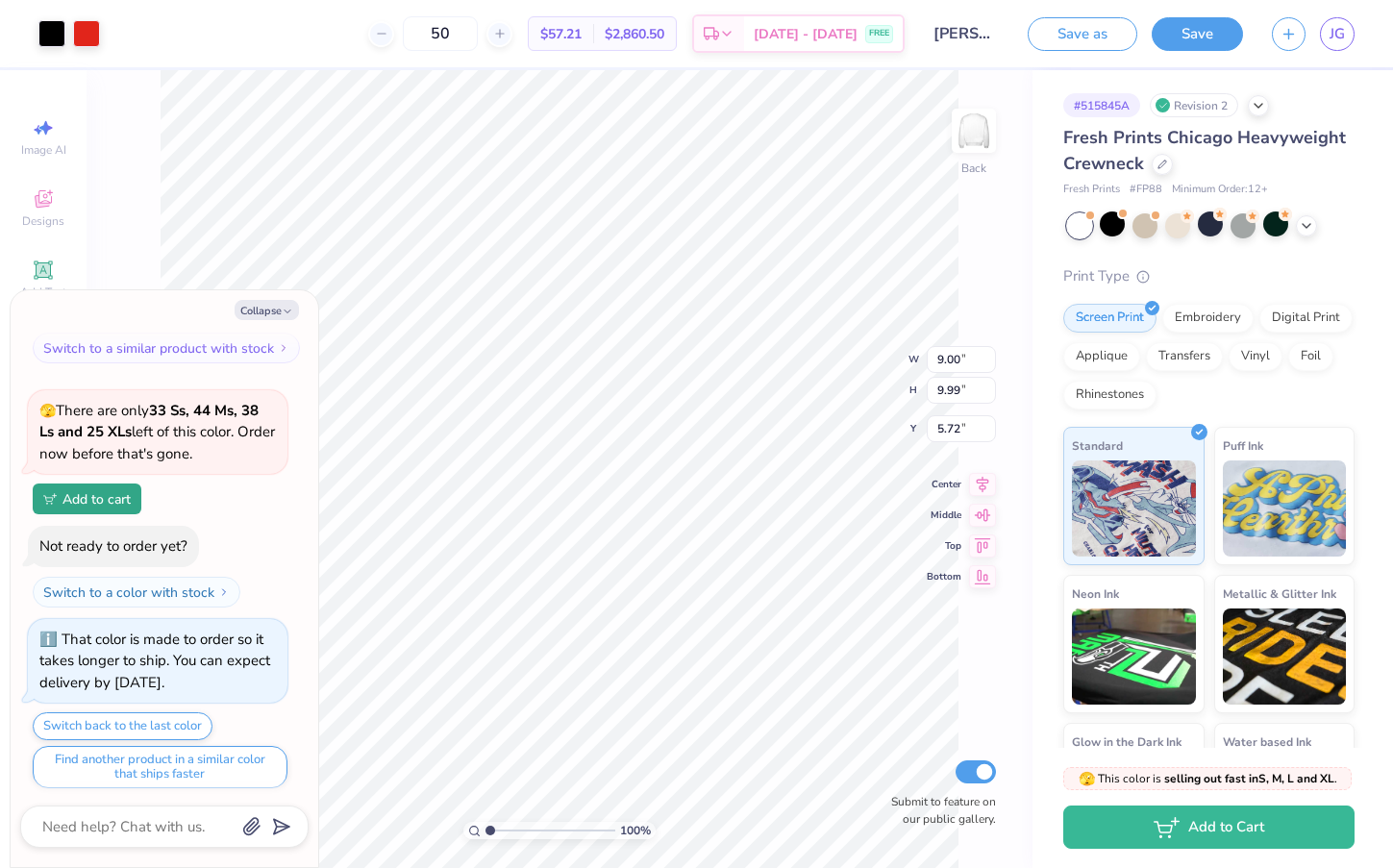
scroll to position [816, 0]
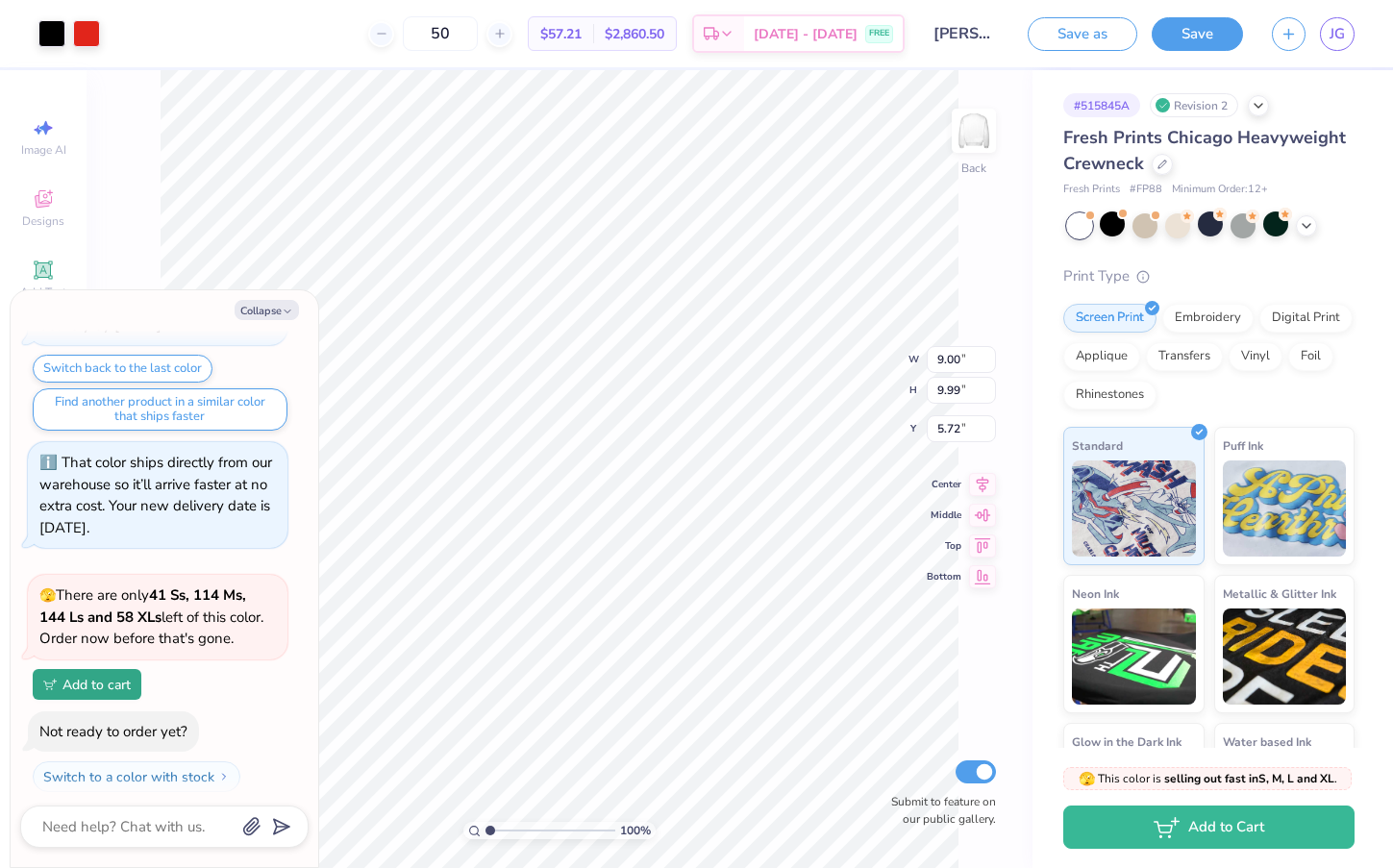
click at [1319, 179] on div "Fresh Prints Chicago Heavyweight Crewneck Fresh Prints # FP88 Minimum Order: 12…" at bounding box center [1209, 161] width 292 height 73
type textarea "x"
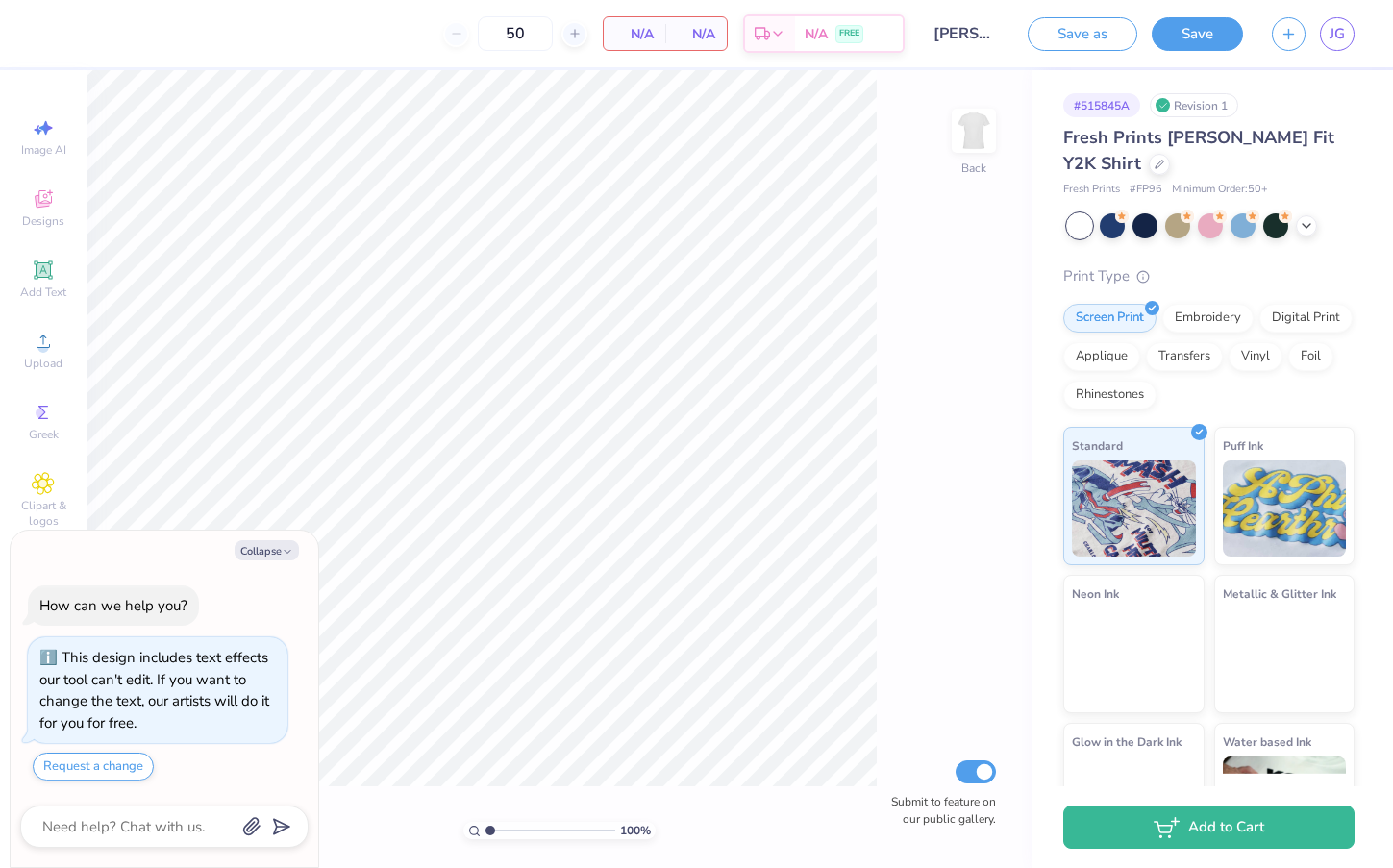
scroll to position [37, 0]
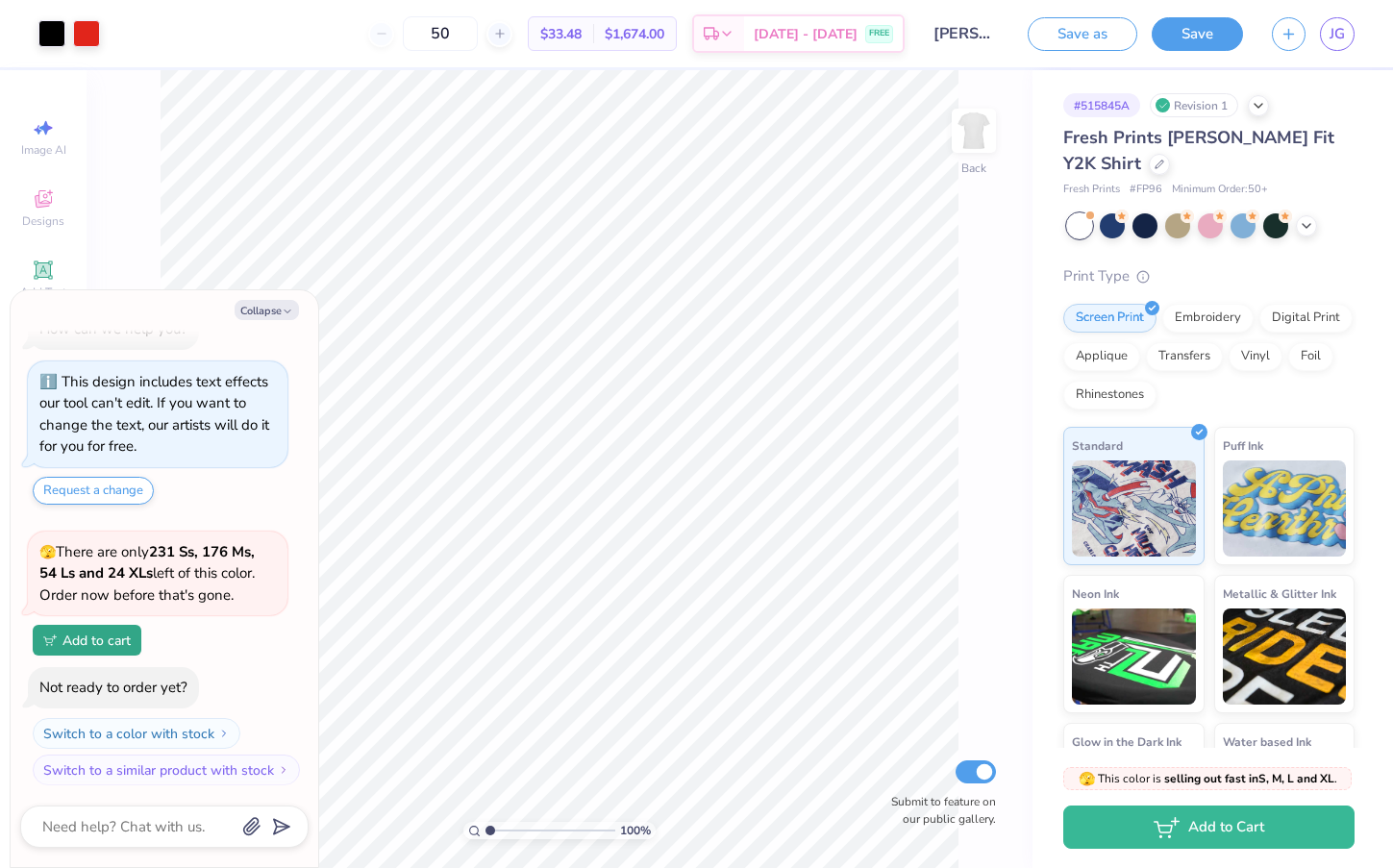
click at [271, 298] on div "Collapse How can we help you? This design includes text effects our tool can't …" at bounding box center [164, 578] width 307 height 576
click at [280, 311] on button "Collapse" at bounding box center [267, 310] width 65 height 20
type textarea "x"
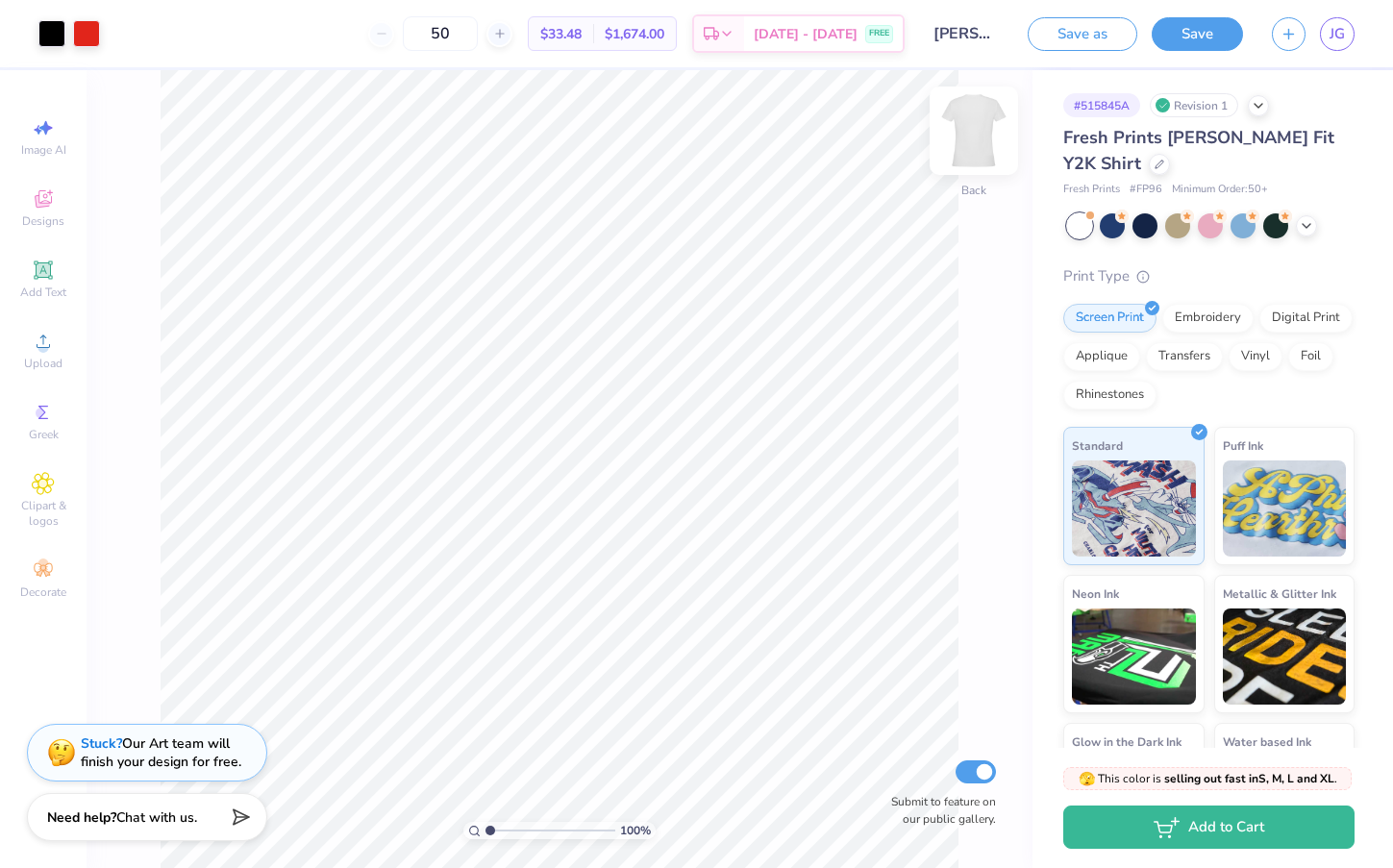
click at [964, 137] on img at bounding box center [974, 131] width 77 height 77
click at [965, 141] on img at bounding box center [974, 131] width 77 height 77
click at [1341, 36] on span "JG" at bounding box center [1337, 34] width 15 height 22
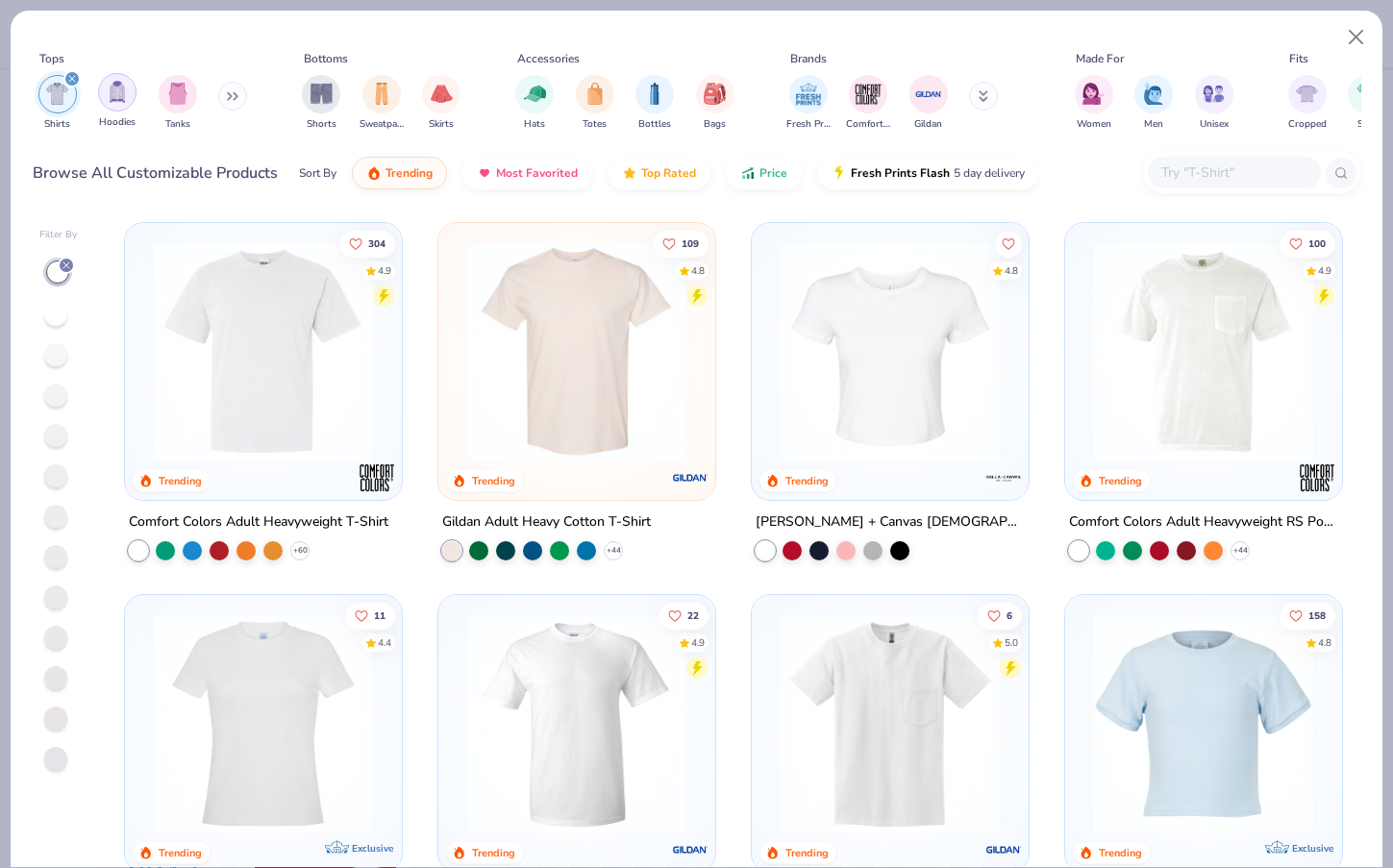
click at [123, 98] on img "filter for Hoodies" at bounding box center [117, 92] width 21 height 22
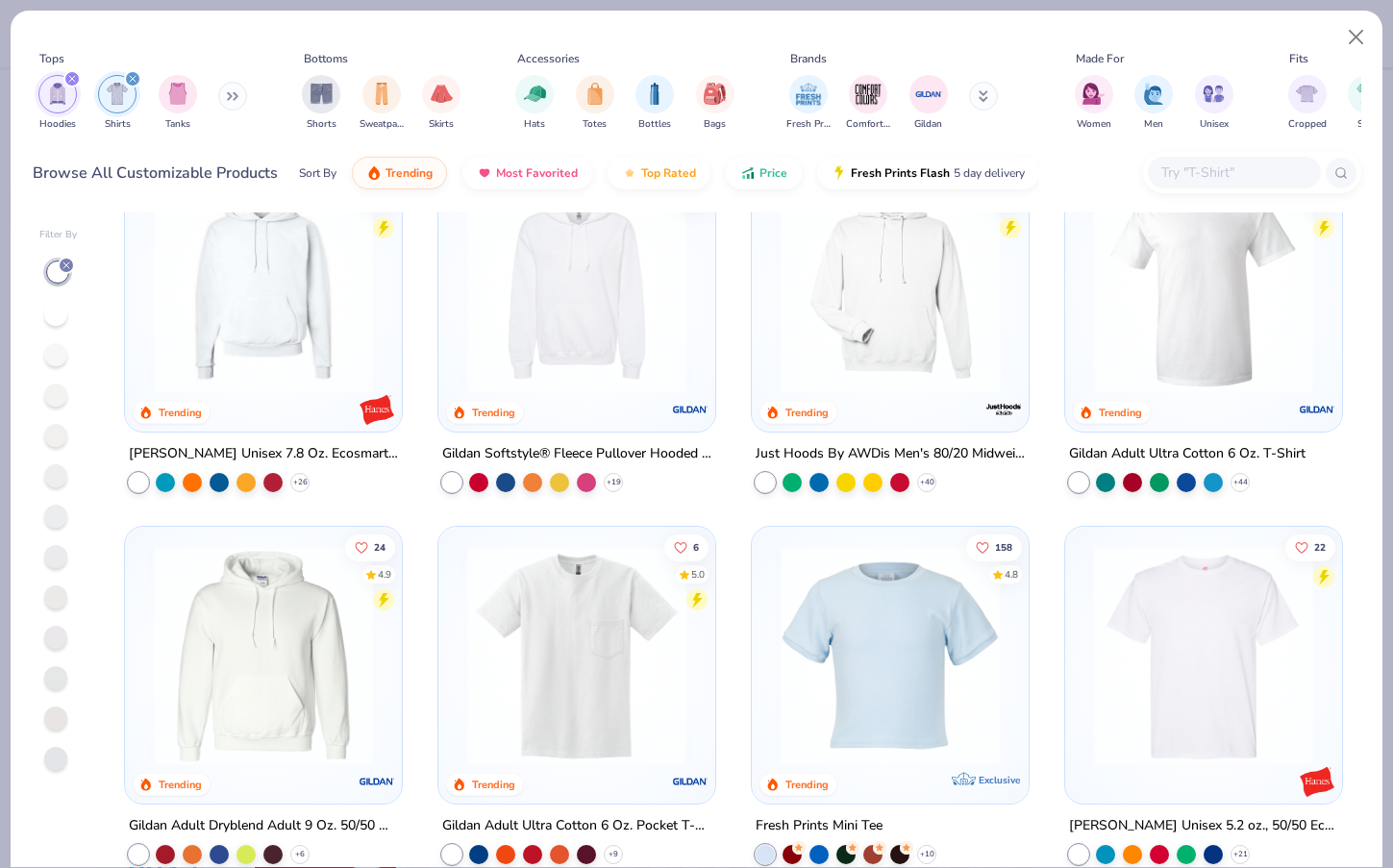
scroll to position [837, 0]
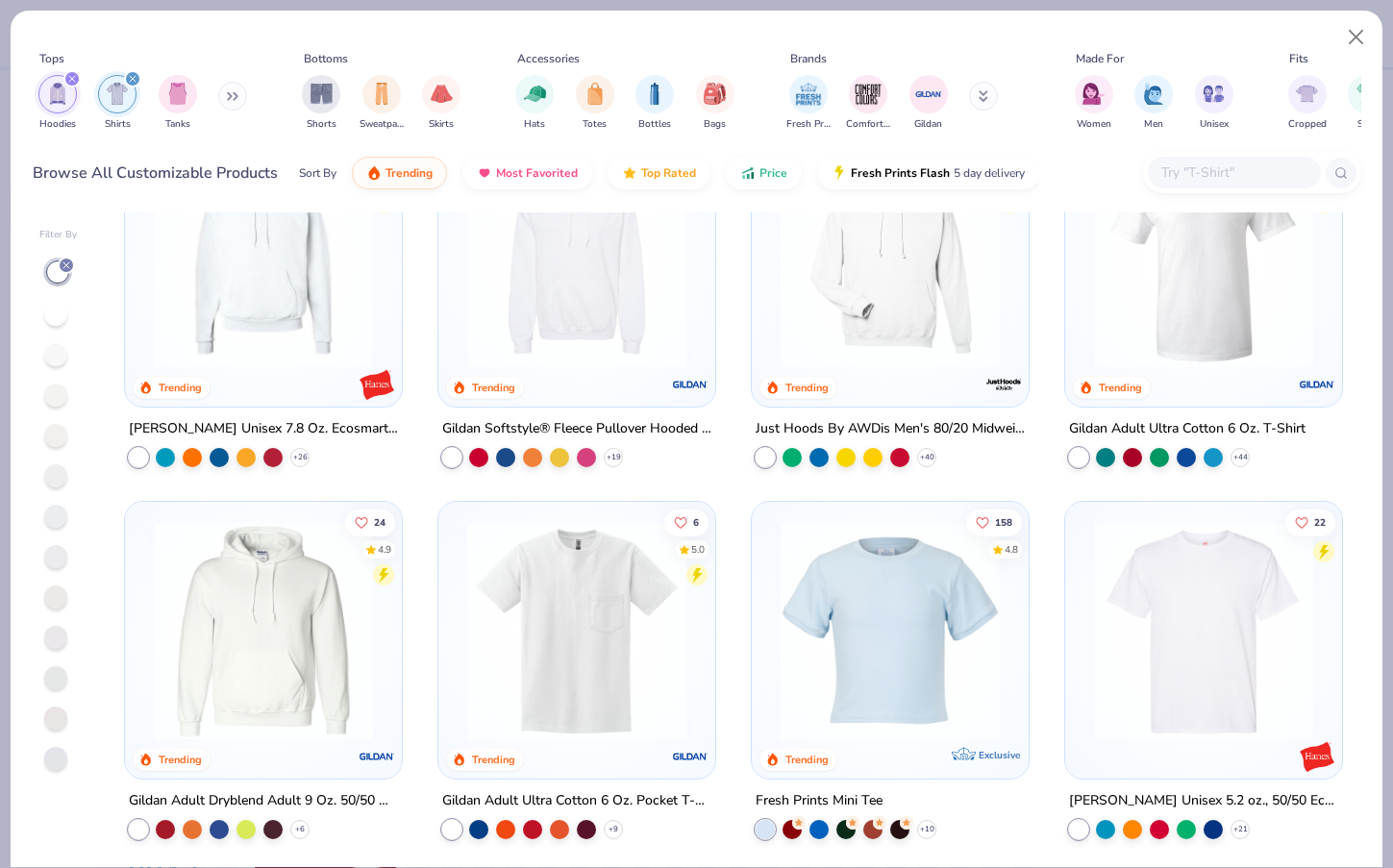
click at [232, 101] on button at bounding box center [233, 97] width 29 height 29
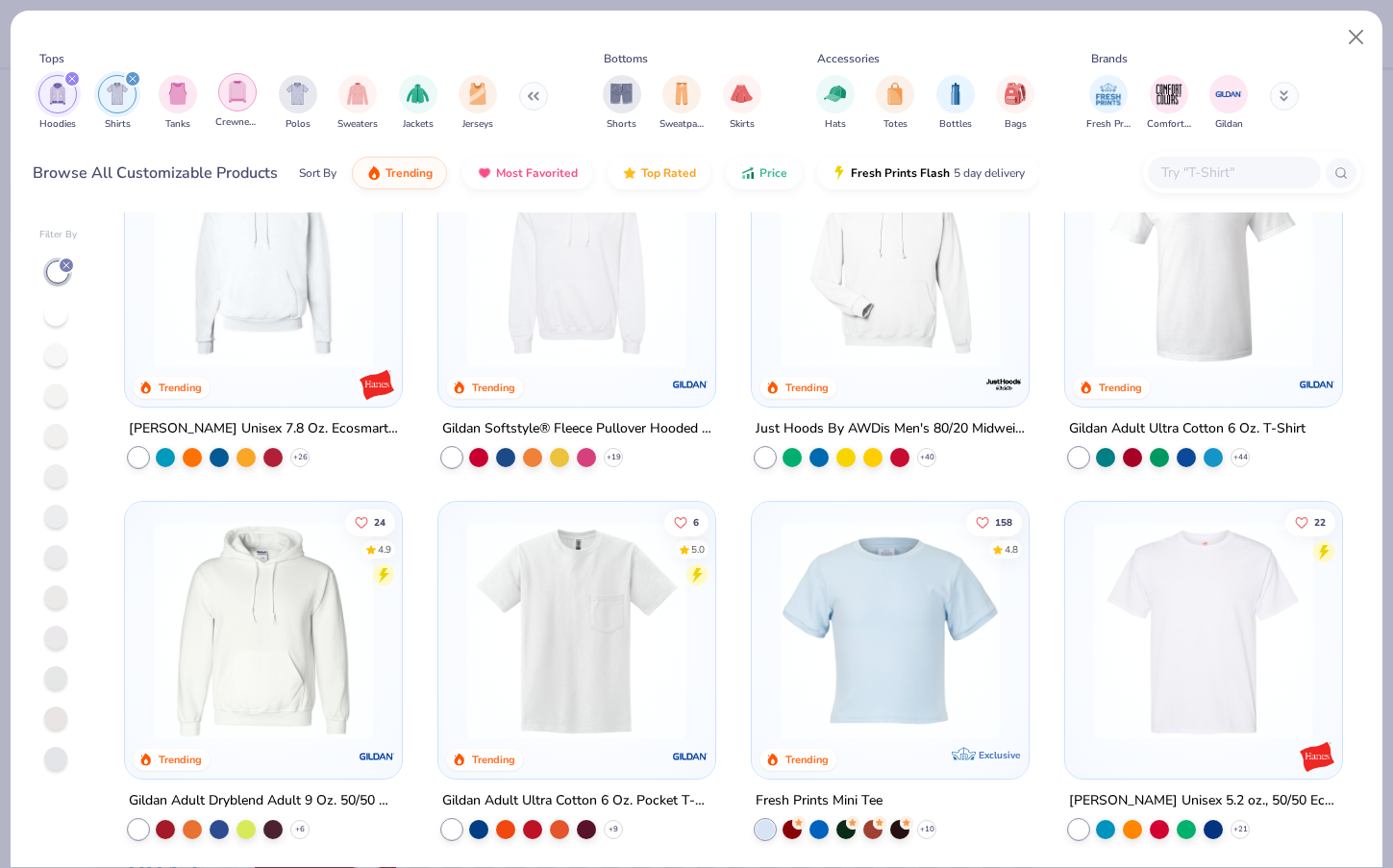
click at [242, 99] on img "filter for Crewnecks" at bounding box center [238, 92] width 21 height 22
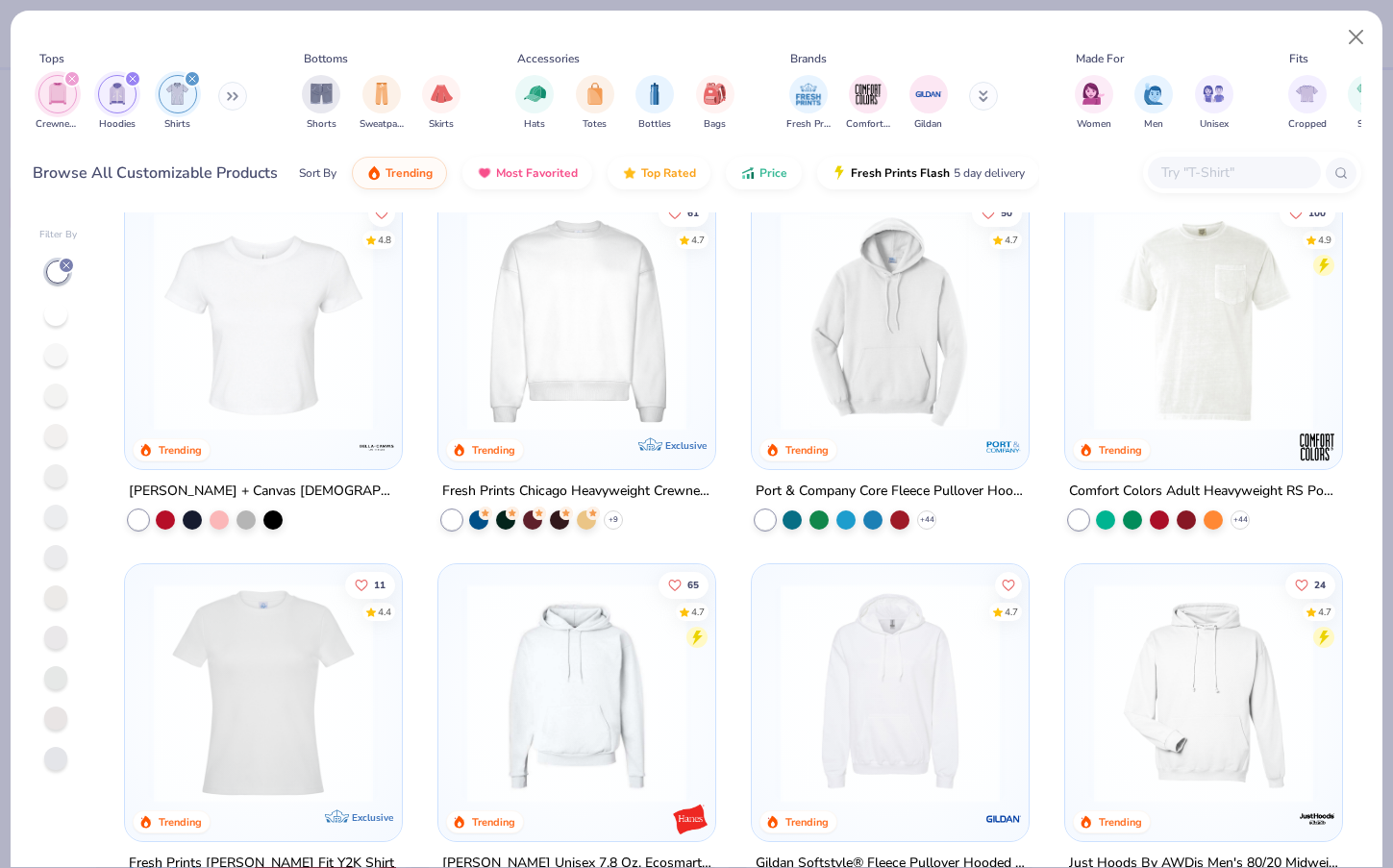
scroll to position [350, 0]
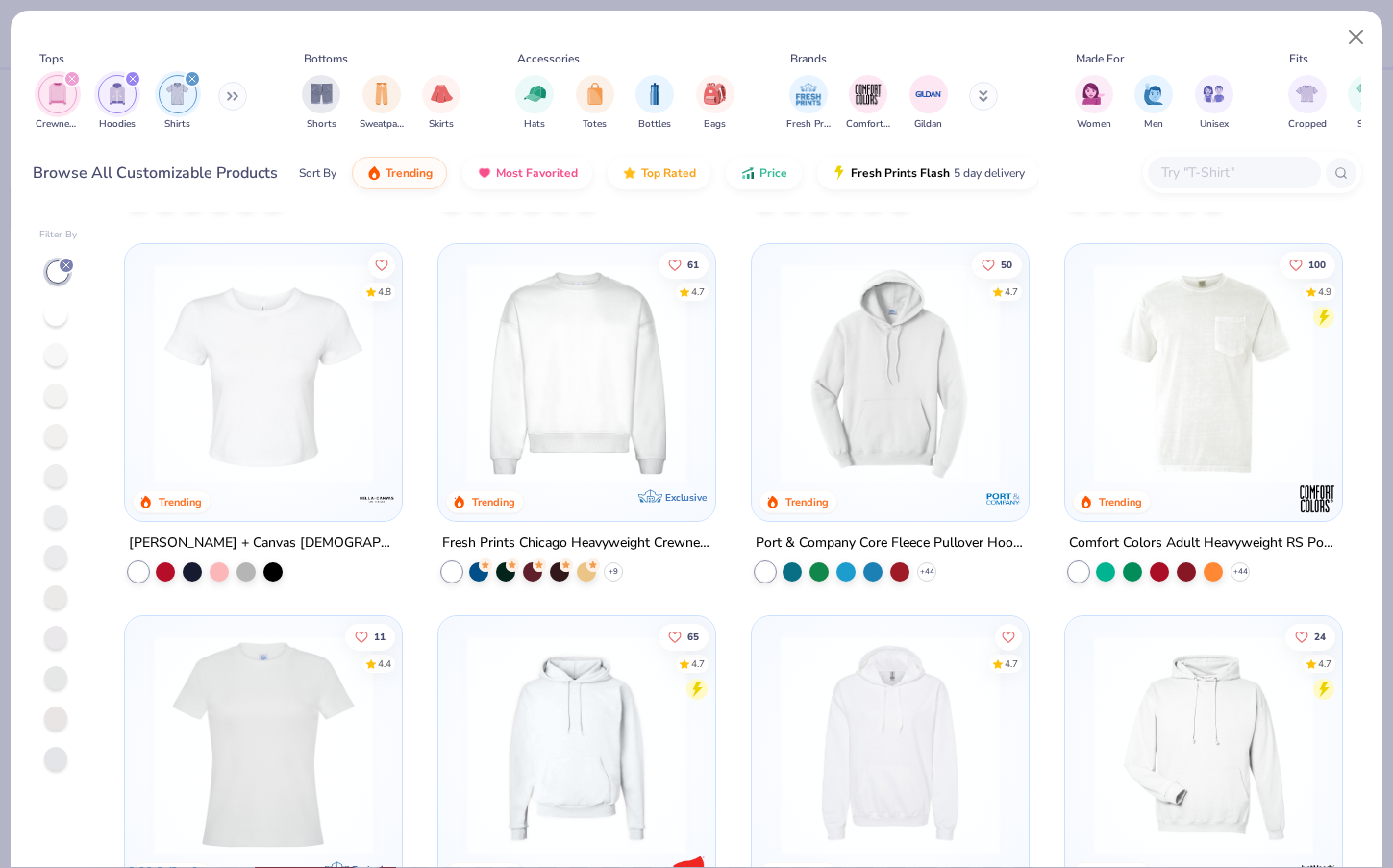
click at [503, 464] on img at bounding box center [577, 373] width 239 height 219
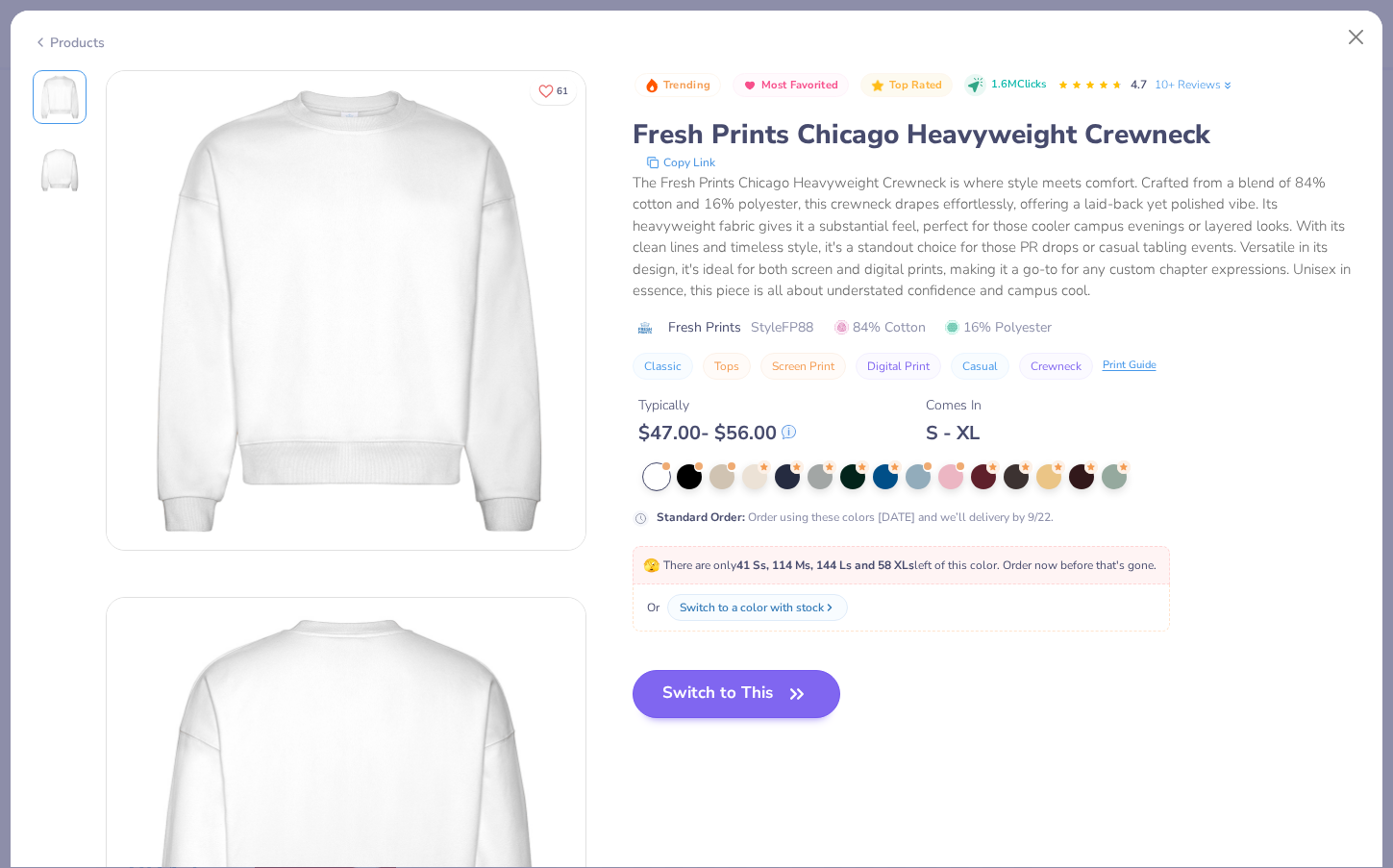
click at [712, 691] on button "Switch to This" at bounding box center [737, 694] width 209 height 48
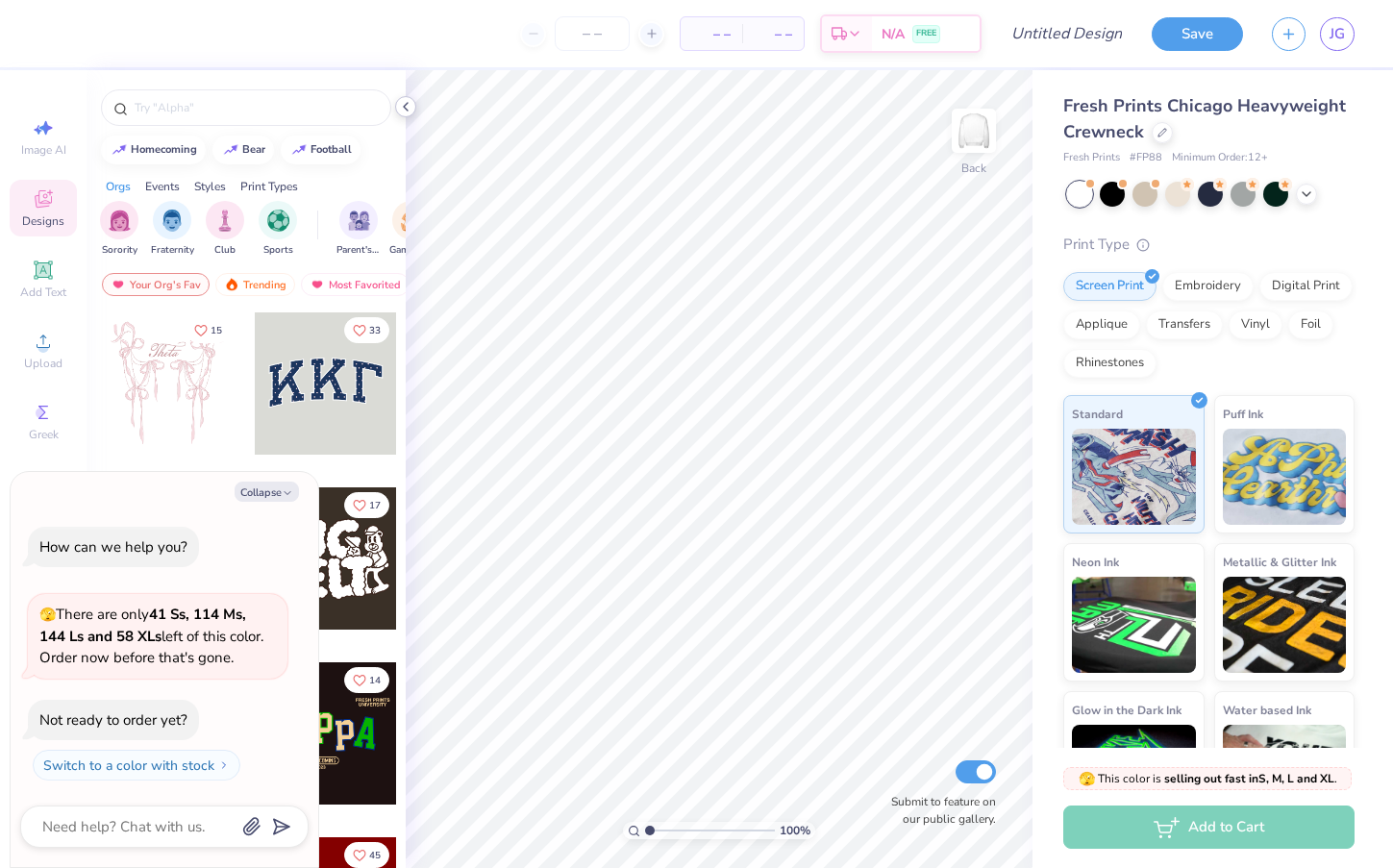
click at [407, 105] on icon at bounding box center [406, 107] width 15 height 15
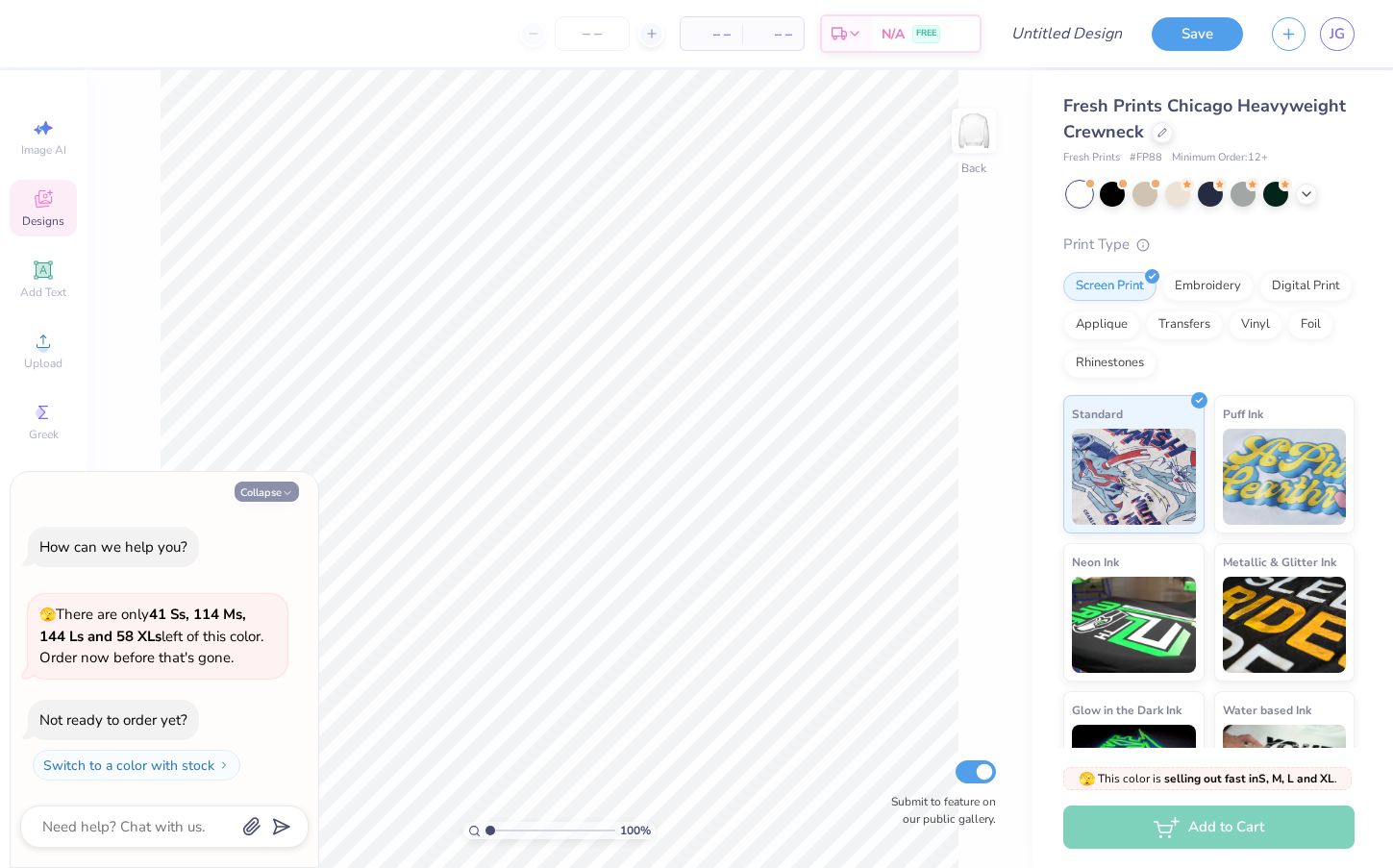
click at [280, 493] on button "Collapse" at bounding box center [267, 491] width 65 height 20
type textarea "x"
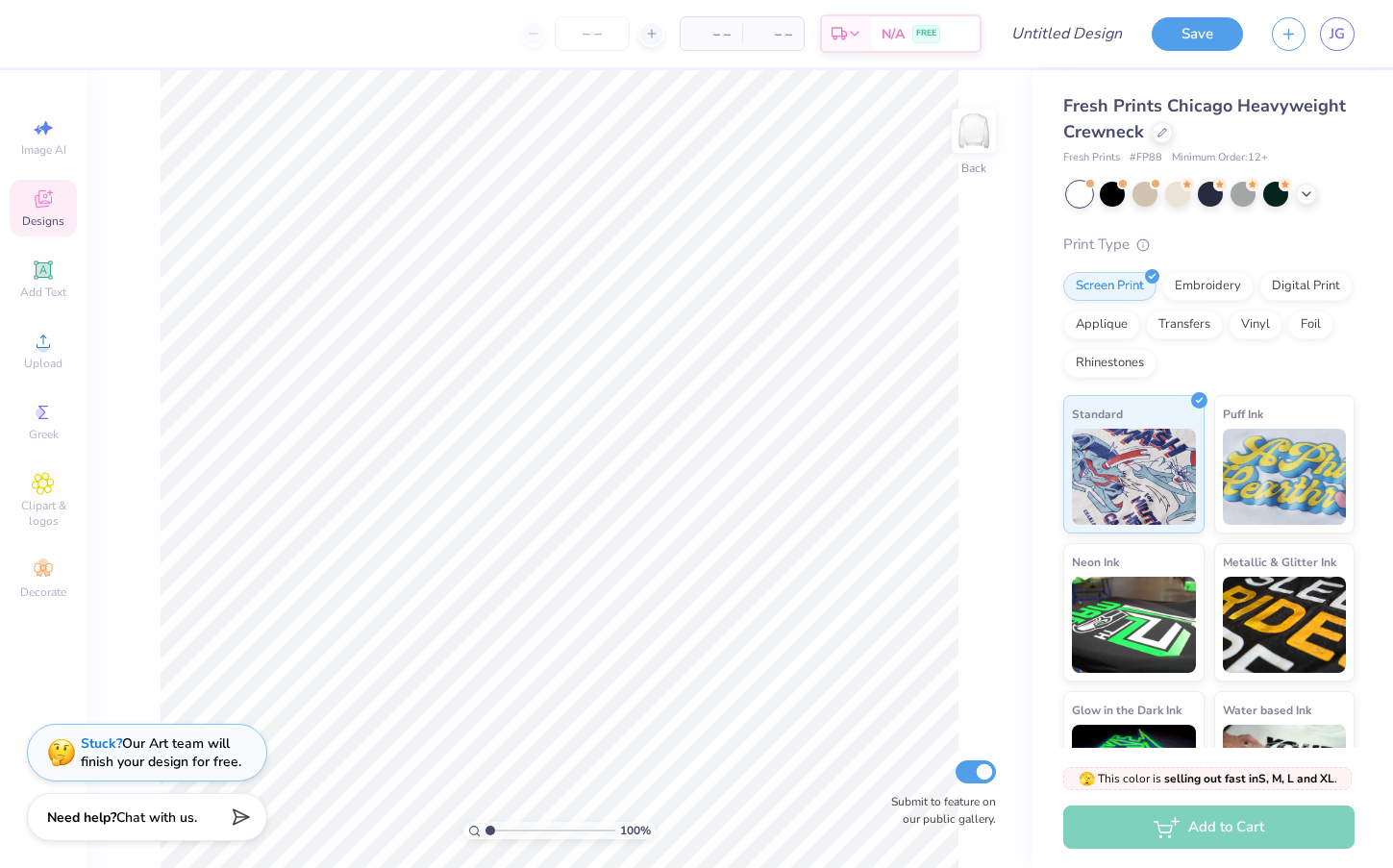
click at [38, 213] on span "Designs" at bounding box center [43, 221] width 43 height 15
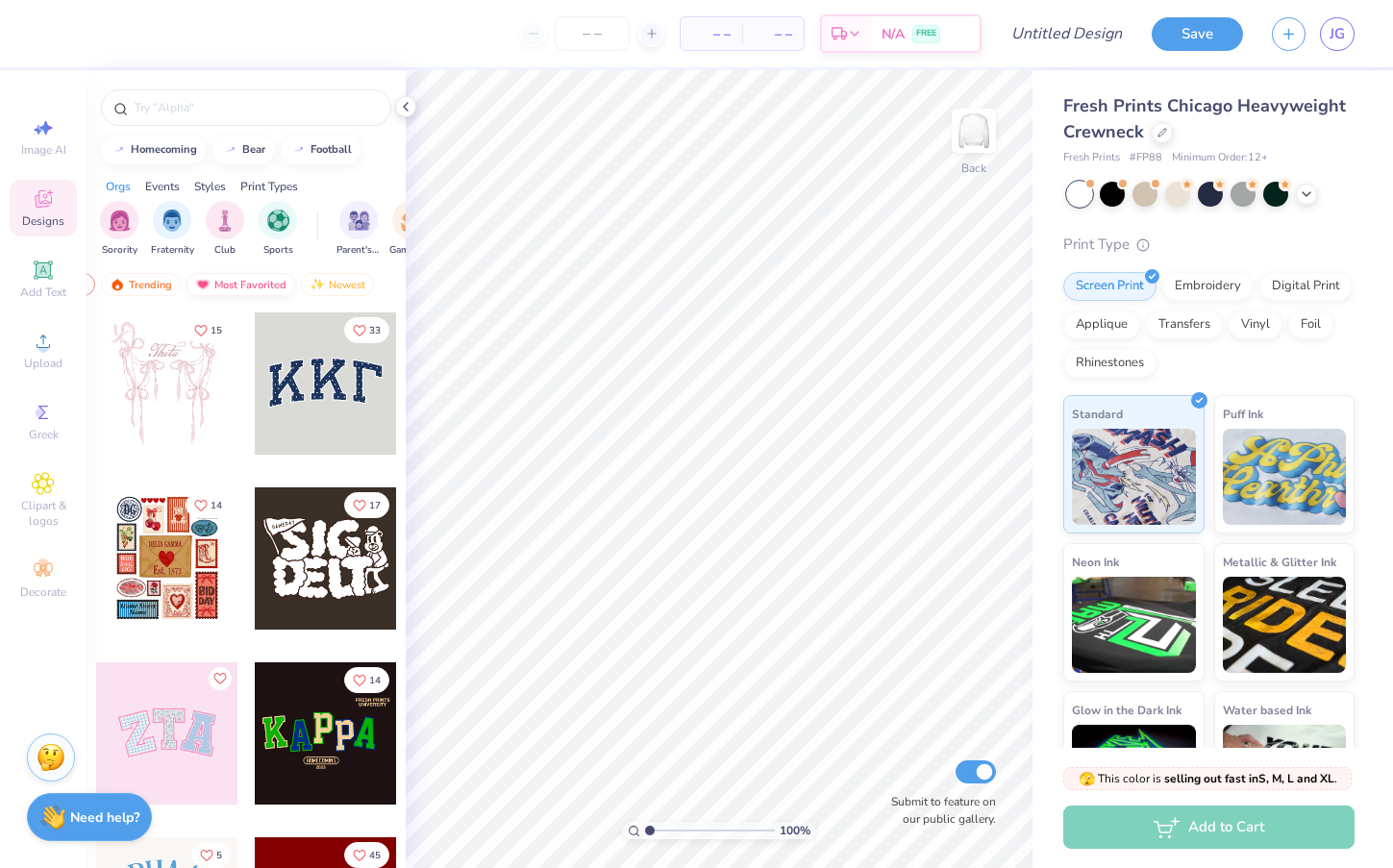
scroll to position [0, 112]
click at [270, 281] on div "Most Favorited" at bounding box center [242, 285] width 108 height 23
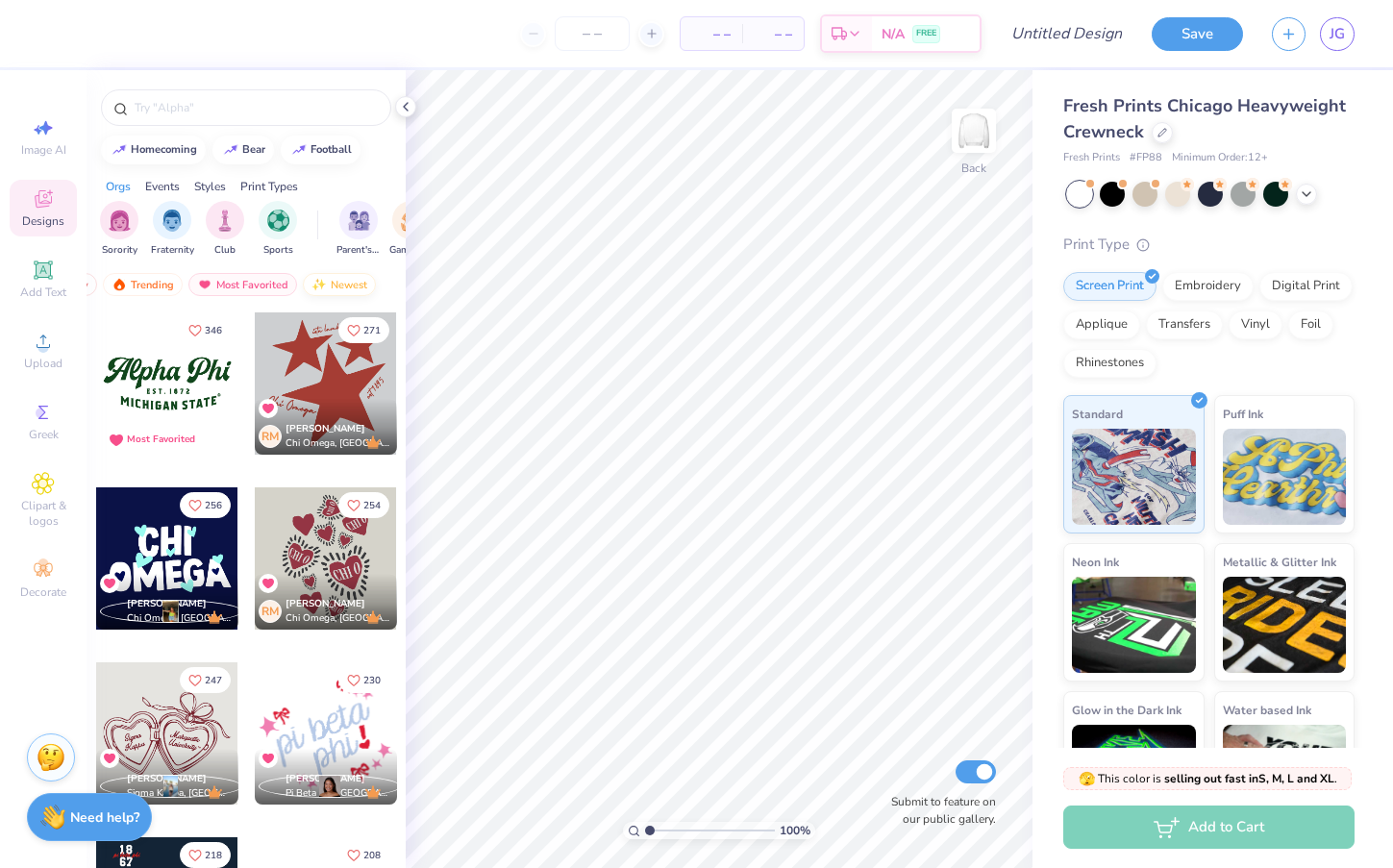
click at [326, 287] on div "Newest" at bounding box center [340, 285] width 73 height 23
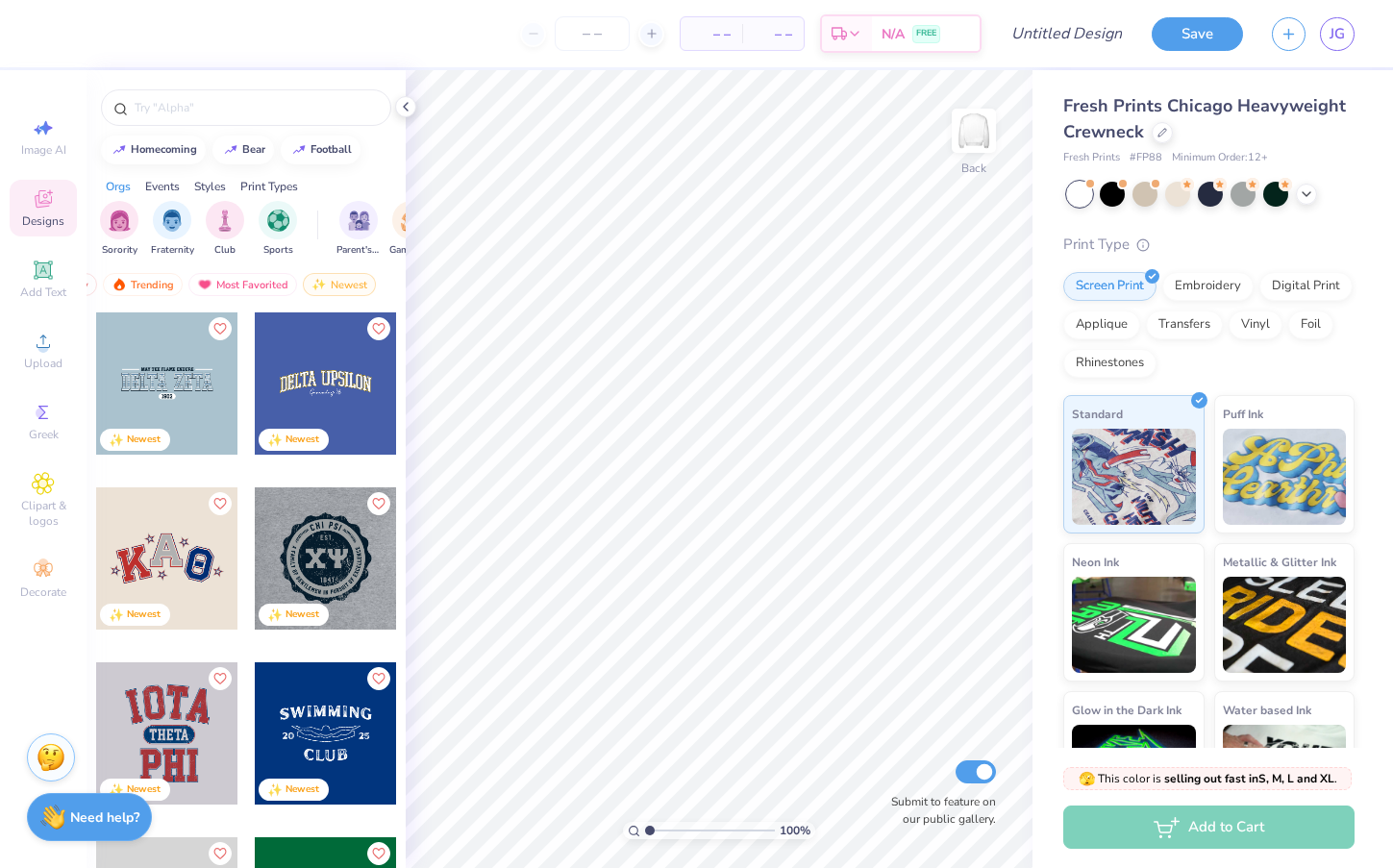
scroll to position [0, 0]
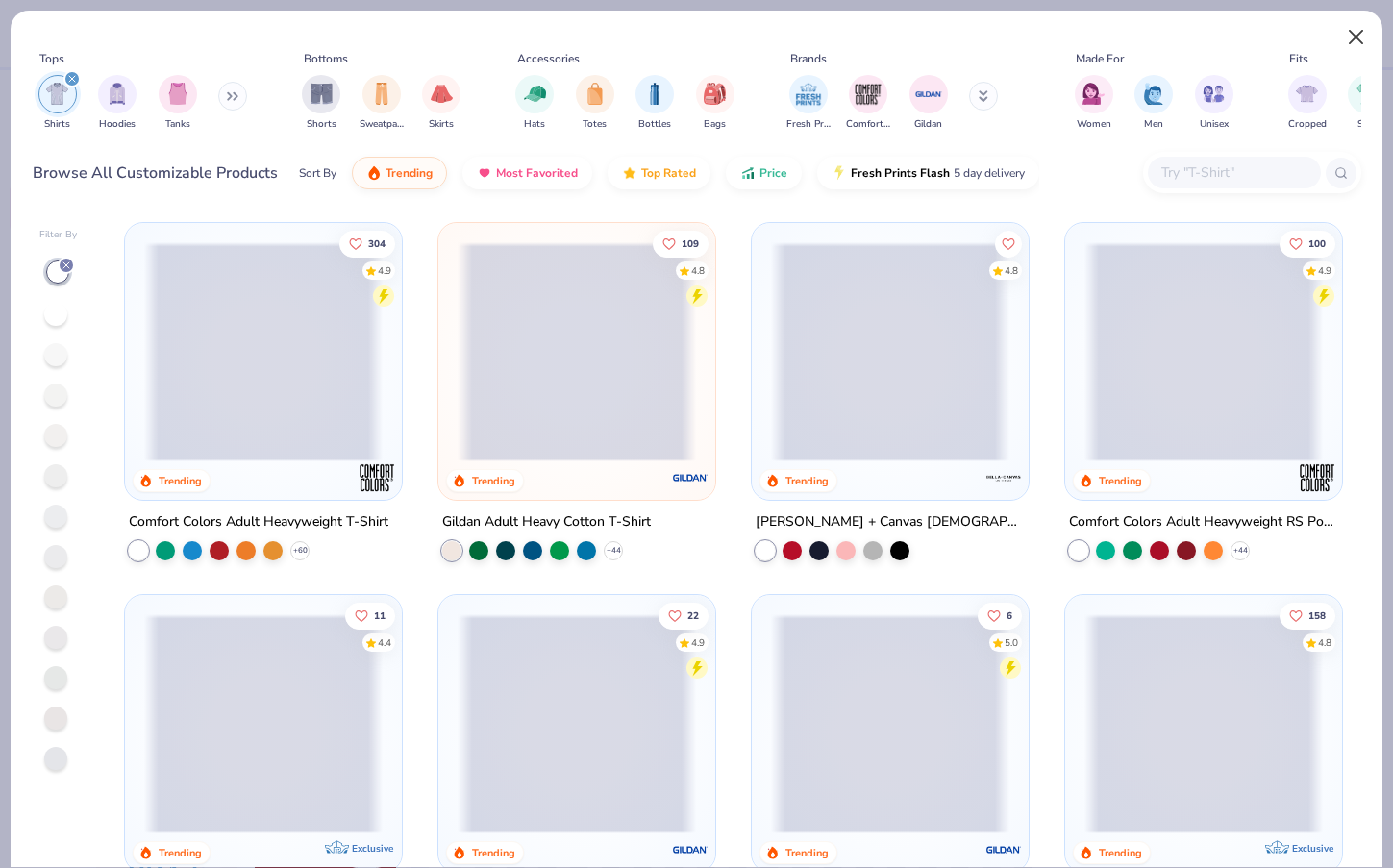
click at [1363, 33] on button "Close" at bounding box center [1356, 38] width 37 height 37
